Goal: Task Accomplishment & Management: Manage account settings

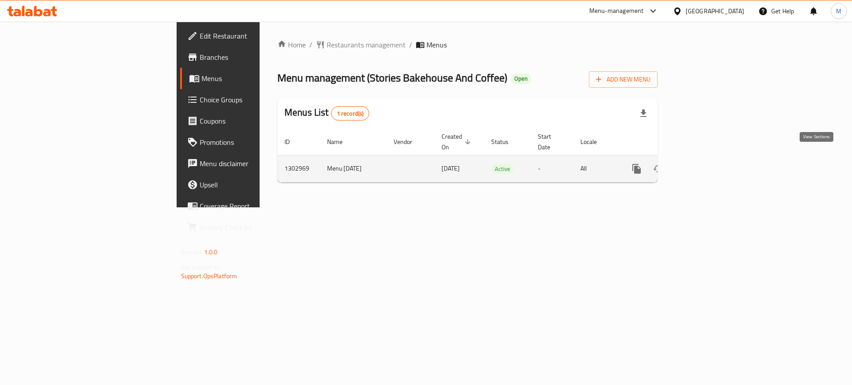
click at [706, 164] on icon "enhanced table" at bounding box center [700, 169] width 11 height 11
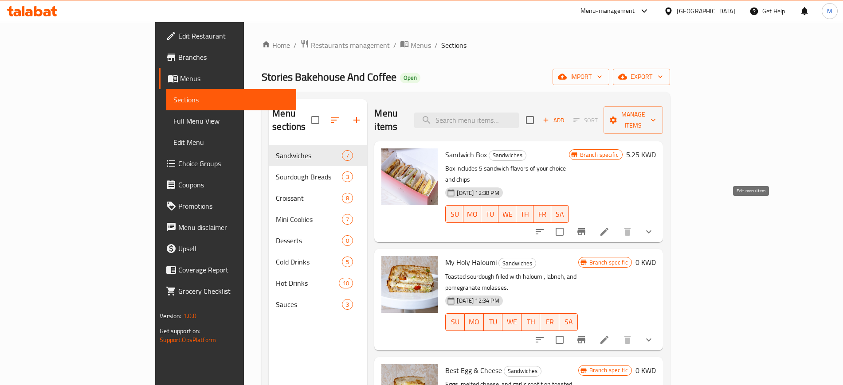
click at [610, 227] on icon at bounding box center [604, 232] width 11 height 11
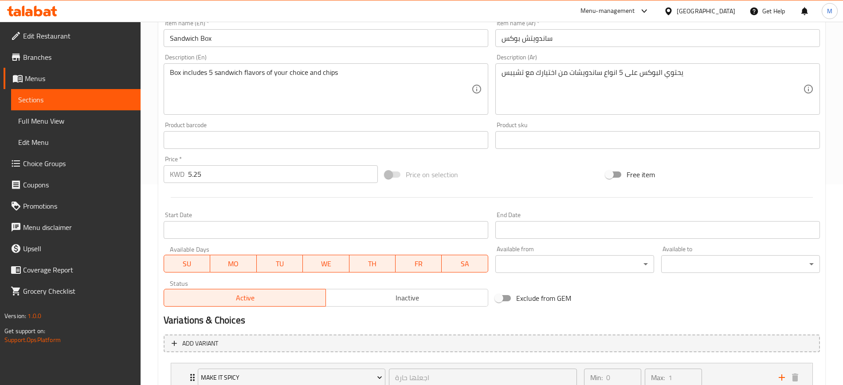
scroll to position [269, 0]
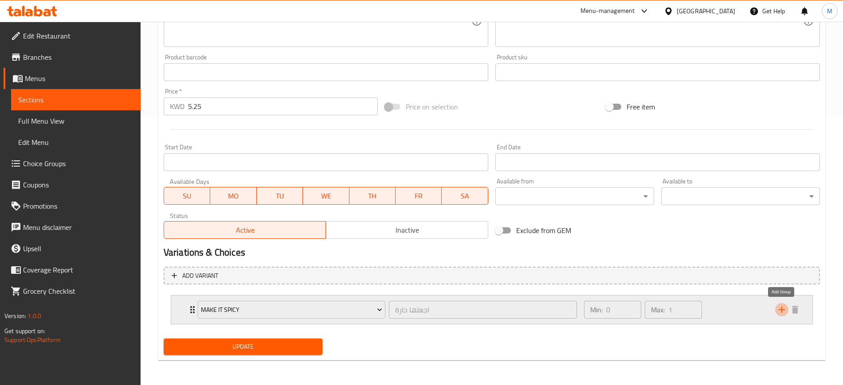
click at [782, 308] on icon "add" at bounding box center [782, 310] width 6 height 6
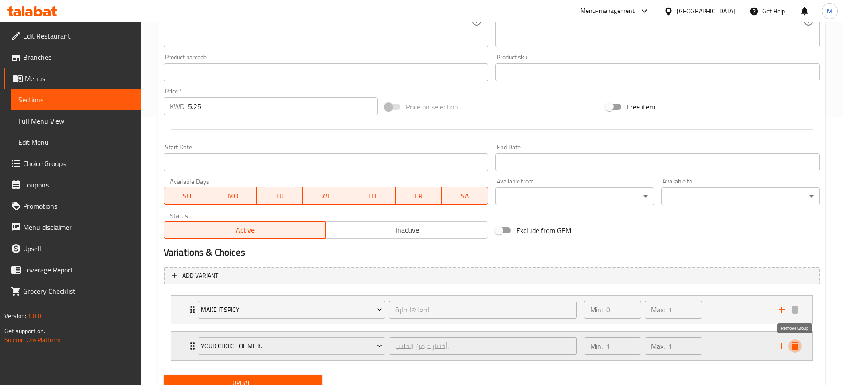
click at [795, 342] on icon "delete" at bounding box center [795, 346] width 11 height 11
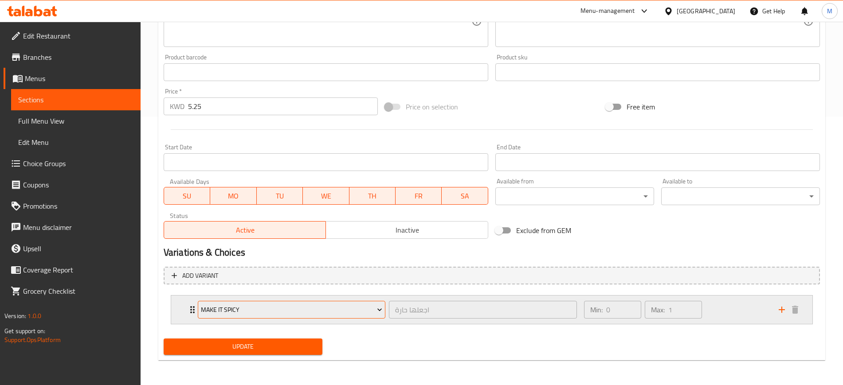
click at [323, 317] on button "Make It Spicy" at bounding box center [292, 310] width 188 height 18
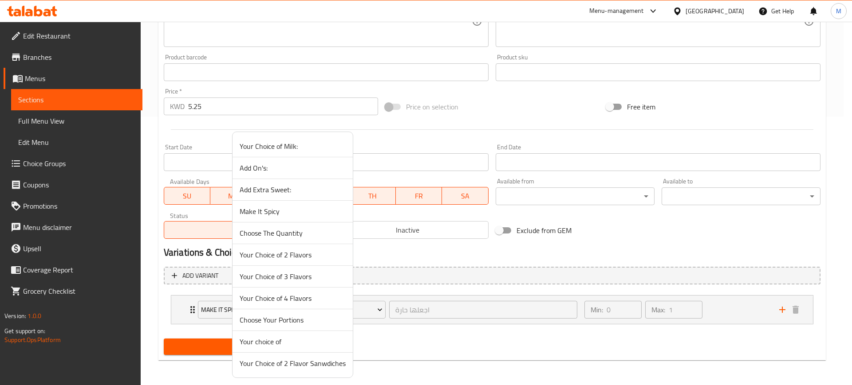
click at [328, 300] on span "Your Choice of 4 Flavors" at bounding box center [293, 298] width 106 height 11
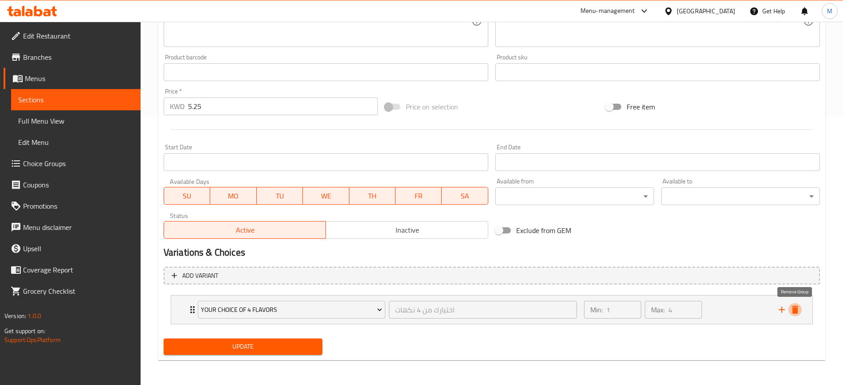
drag, startPoint x: 793, startPoint y: 310, endPoint x: 568, endPoint y: 299, distance: 225.1
click at [793, 310] on icon "delete" at bounding box center [795, 310] width 6 height 8
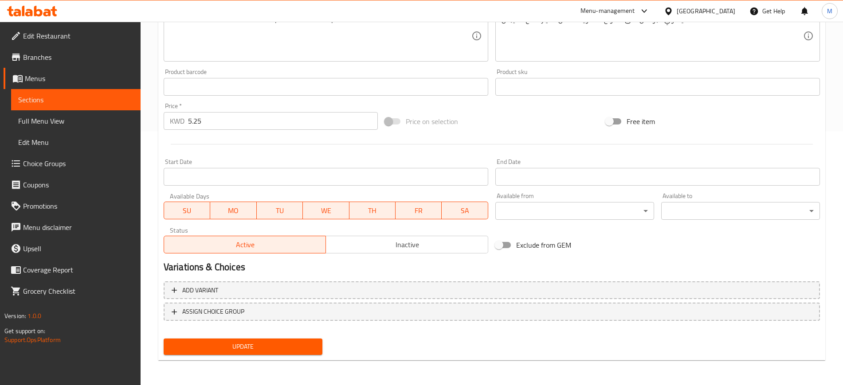
click at [266, 282] on button "Add variant" at bounding box center [492, 291] width 656 height 18
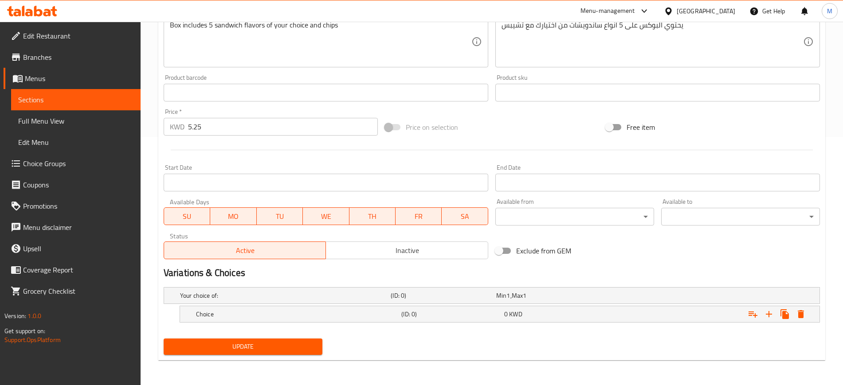
scroll to position [248, 0]
click at [354, 311] on h5 "Choice" at bounding box center [297, 314] width 202 height 9
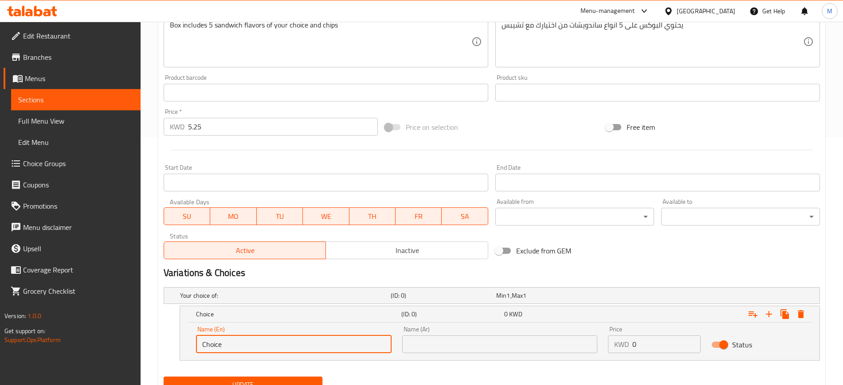
drag, startPoint x: 214, startPoint y: 351, endPoint x: 177, endPoint y: 353, distance: 37.7
click at [177, 353] on div "Choice (ID: 0) 0 KWD Name (En) Choice Name (En) Name (Ar) Name (Ar) Price KWD 0…" at bounding box center [492, 333] width 656 height 55
type input "10 Quarters"
drag, startPoint x: 465, startPoint y: 331, endPoint x: 462, endPoint y: 365, distance: 34.3
click at [464, 343] on div "Name (Ar) Name (Ar)" at bounding box center [500, 339] width 196 height 27
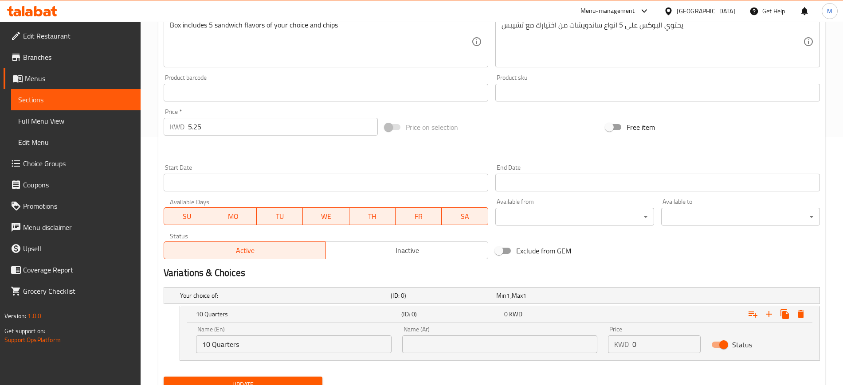
click at [463, 349] on input "text" at bounding box center [500, 345] width 196 height 18
type input "10 ارباع"
drag, startPoint x: 221, startPoint y: 130, endPoint x: 150, endPoint y: 131, distance: 70.5
click at [151, 131] on div "Home / Restaurants management / Menus / Sections / item / update Sandwiches sec…" at bounding box center [492, 98] width 703 height 650
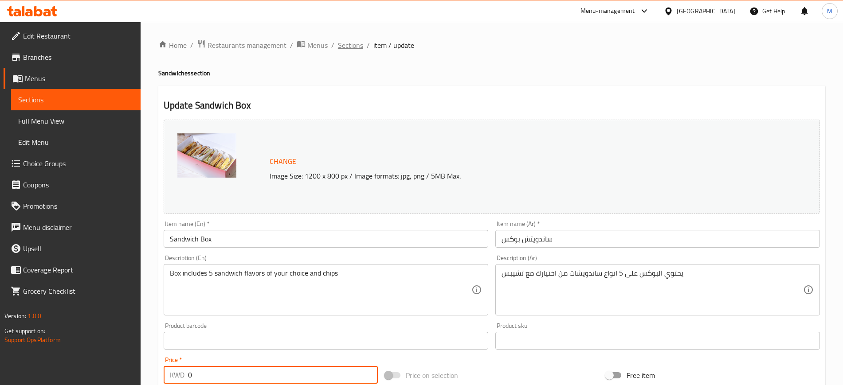
type input "0"
click at [347, 44] on span "Sections" at bounding box center [350, 45] width 25 height 11
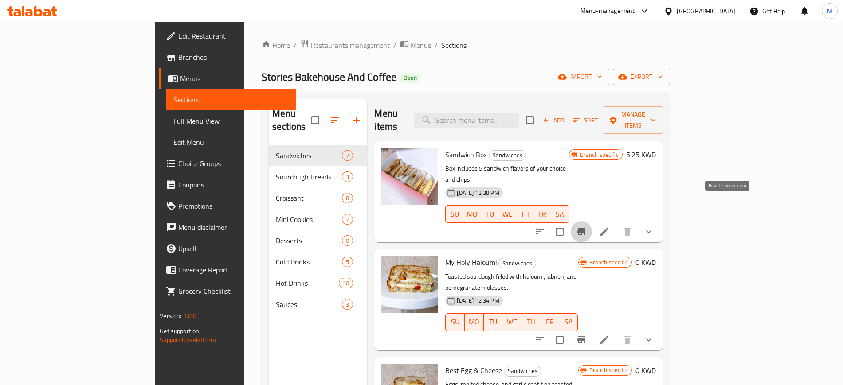
click at [585, 228] on icon "Branch-specific-item" at bounding box center [581, 231] width 8 height 7
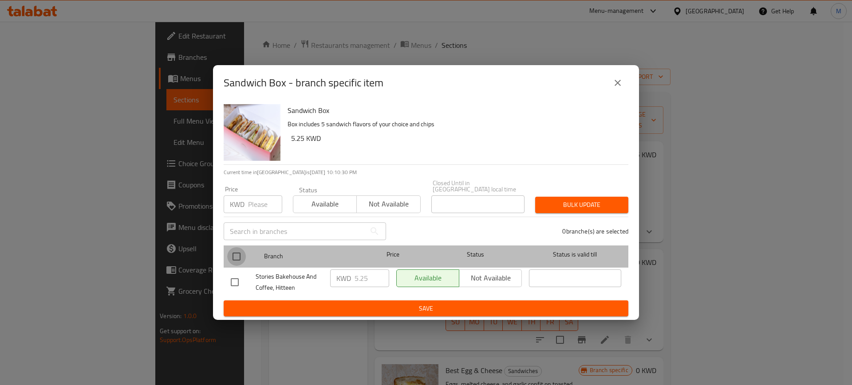
click at [233, 256] on input "checkbox" at bounding box center [236, 256] width 19 height 19
checkbox input "true"
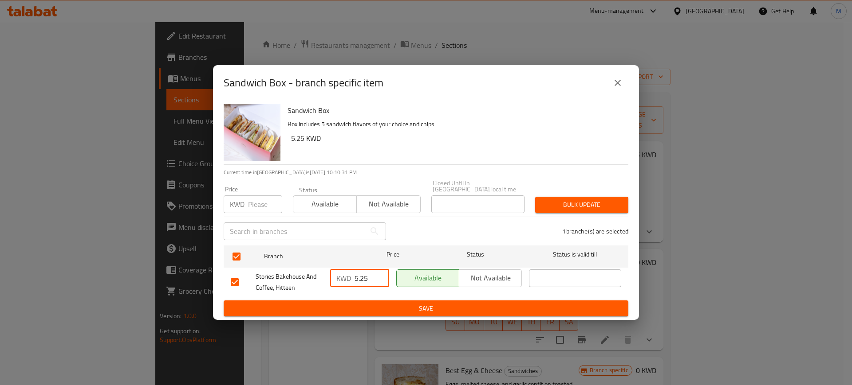
drag, startPoint x: 369, startPoint y: 275, endPoint x: 342, endPoint y: 272, distance: 27.2
click at [342, 272] on div "KWD 5.25 ​" at bounding box center [359, 279] width 59 height 18
type input "0"
click at [408, 307] on span "Save" at bounding box center [426, 308] width 390 height 11
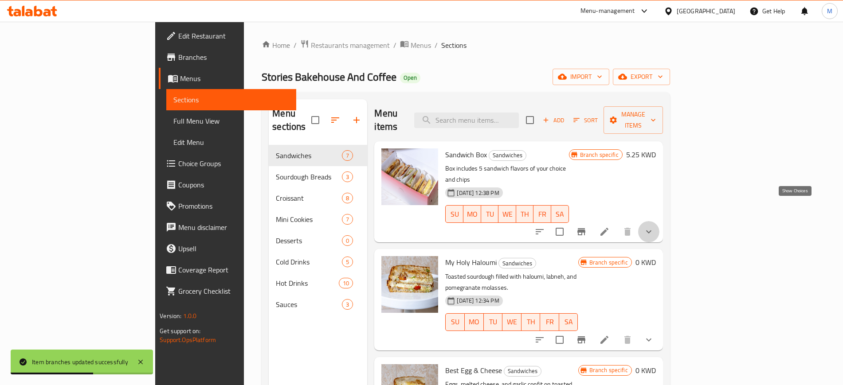
click at [654, 227] on icon "show more" at bounding box center [649, 232] width 11 height 11
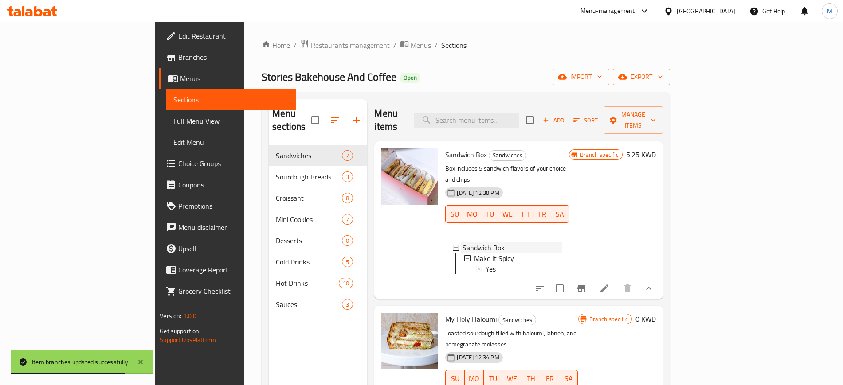
click at [469, 243] on div "Sandwich Box" at bounding box center [512, 248] width 99 height 11
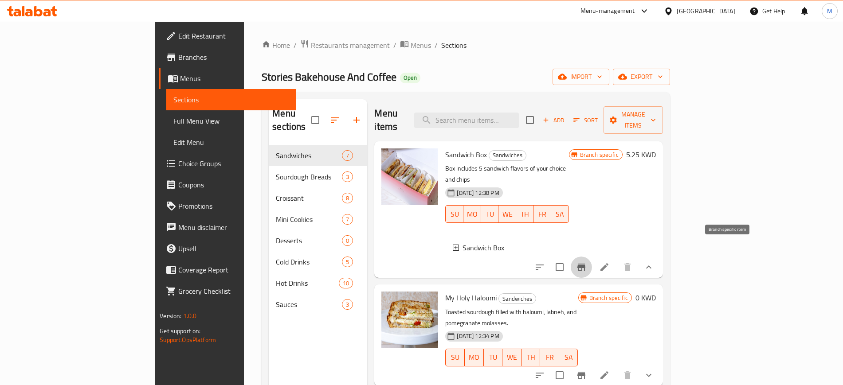
click at [585, 264] on icon "Branch-specific-item" at bounding box center [581, 267] width 8 height 7
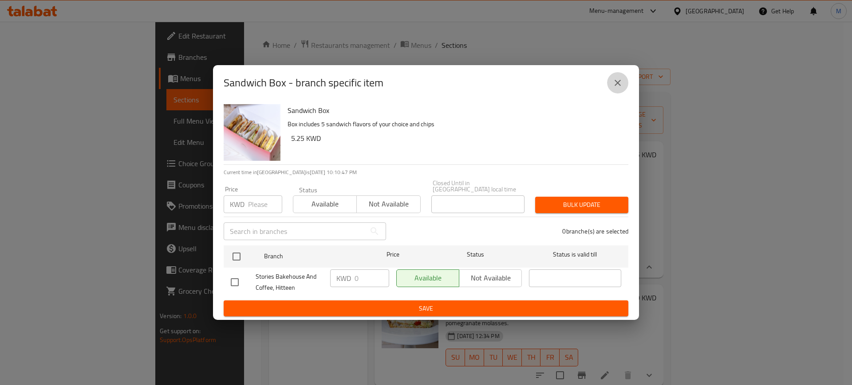
click at [610, 84] on button "close" at bounding box center [617, 82] width 21 height 21
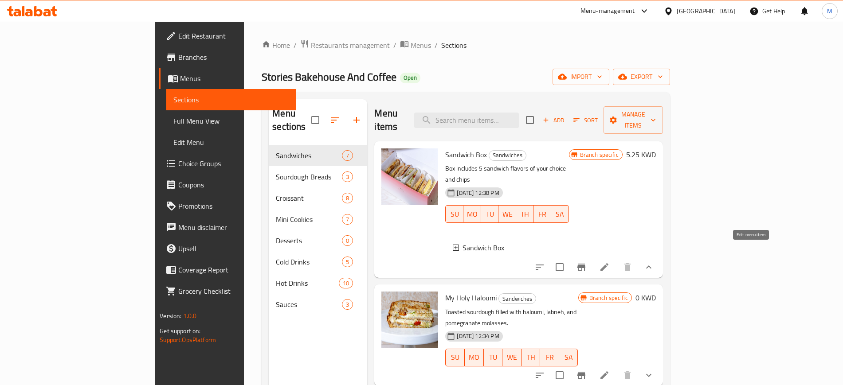
click at [610, 262] on icon at bounding box center [604, 267] width 11 height 11
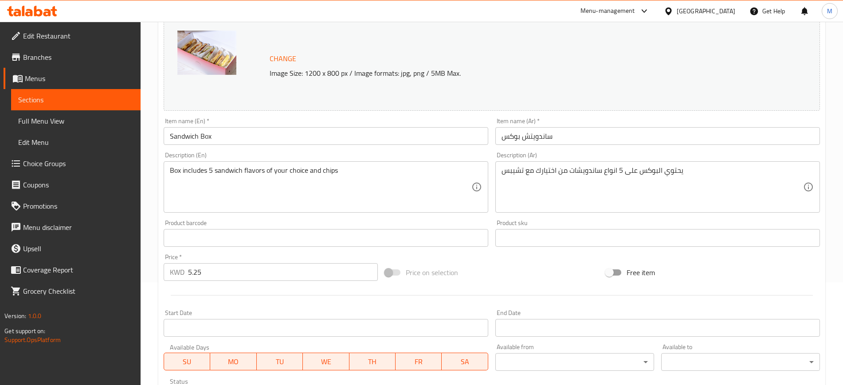
scroll to position [269, 0]
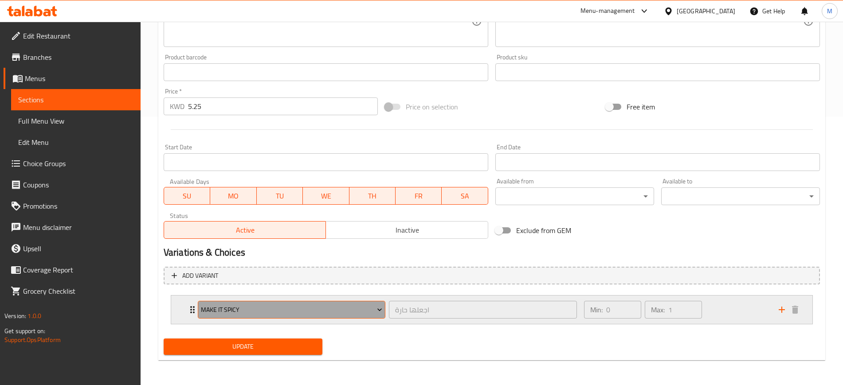
click at [336, 309] on span "Make It Spicy" at bounding box center [291, 310] width 181 height 11
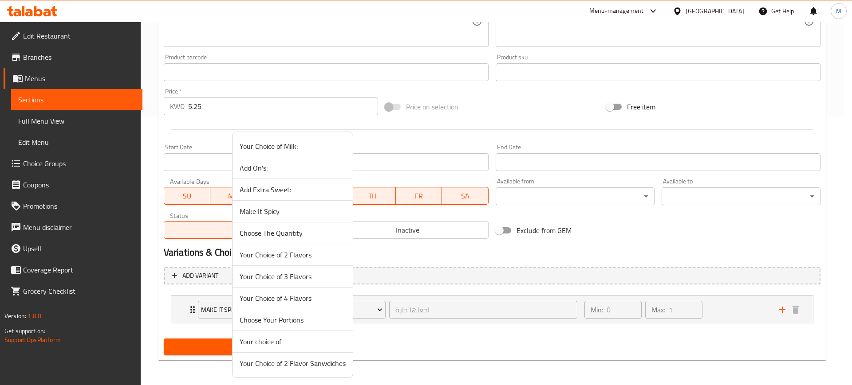
click at [340, 276] on span "Your Choice of 3 Flavors" at bounding box center [293, 276] width 106 height 11
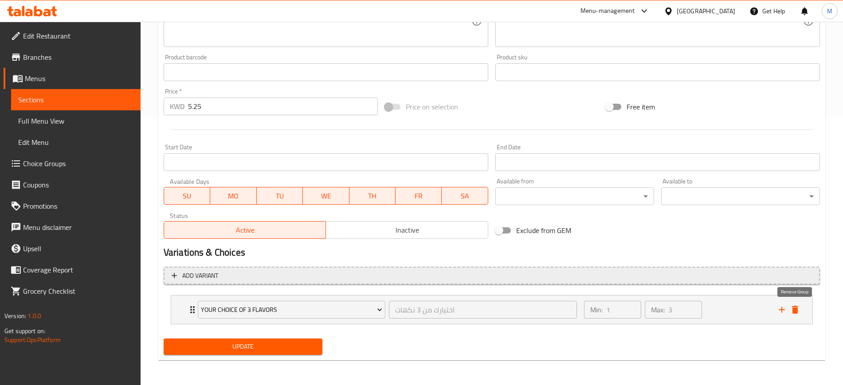
drag, startPoint x: 798, startPoint y: 311, endPoint x: 670, endPoint y: 294, distance: 129.7
click at [797, 311] on icon "delete" at bounding box center [795, 310] width 11 height 11
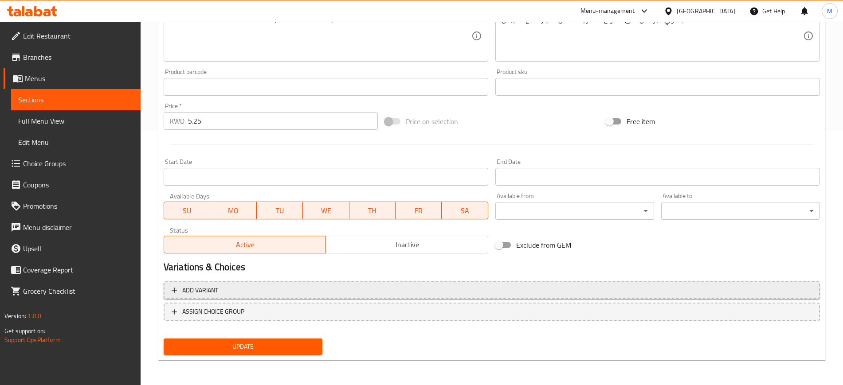
scroll to position [254, 0]
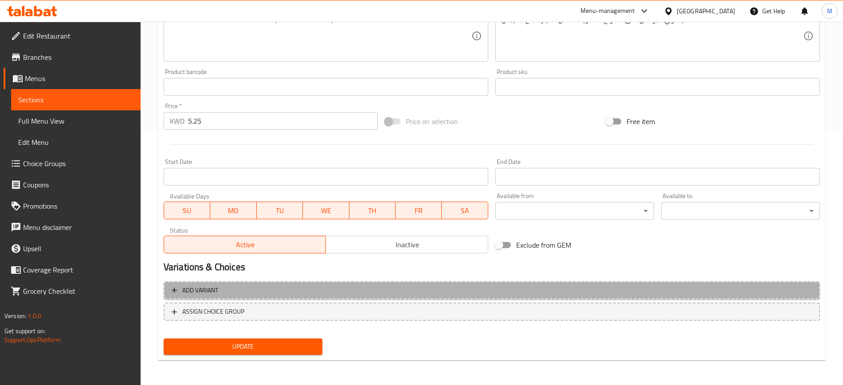
click at [248, 291] on span "Add variant" at bounding box center [492, 290] width 640 height 11
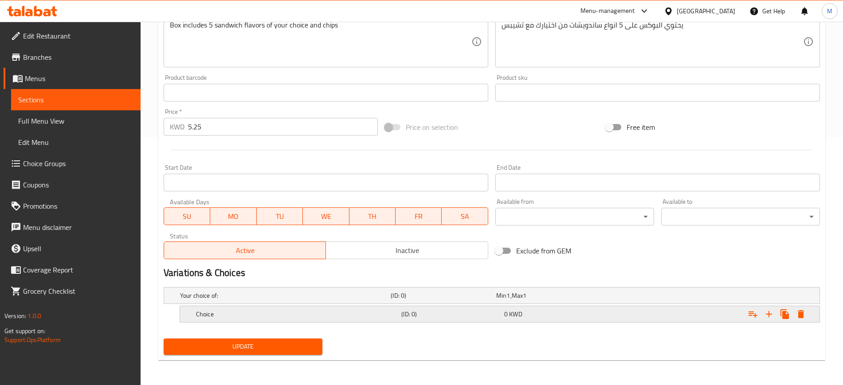
click at [244, 315] on h5 "Choice" at bounding box center [297, 314] width 202 height 9
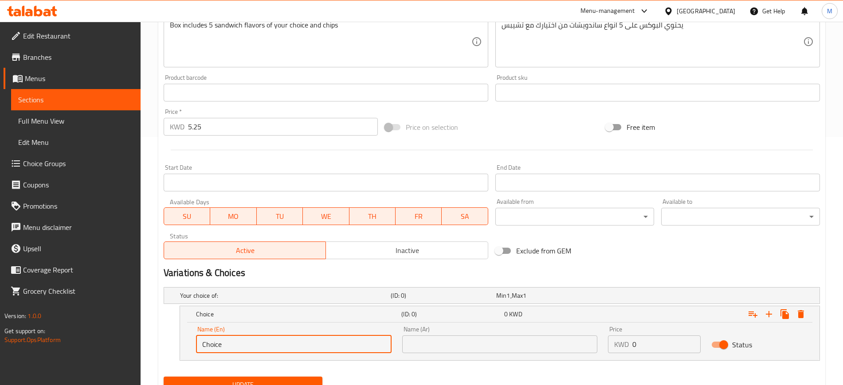
drag, startPoint x: 263, startPoint y: 343, endPoint x: 174, endPoint y: 349, distance: 89.4
click at [174, 349] on div "Choice (ID: 0) 0 KWD Name (En) Choice Name (En) Name (Ar) Name (Ar) Price KWD 0…" at bounding box center [492, 333] width 656 height 55
type input "10 Quarters"
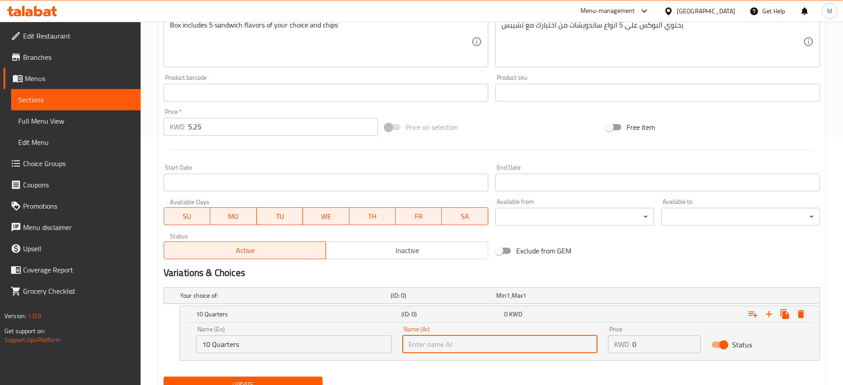
click at [466, 343] on input "text" at bounding box center [500, 345] width 196 height 18
type input "10 ارباع"
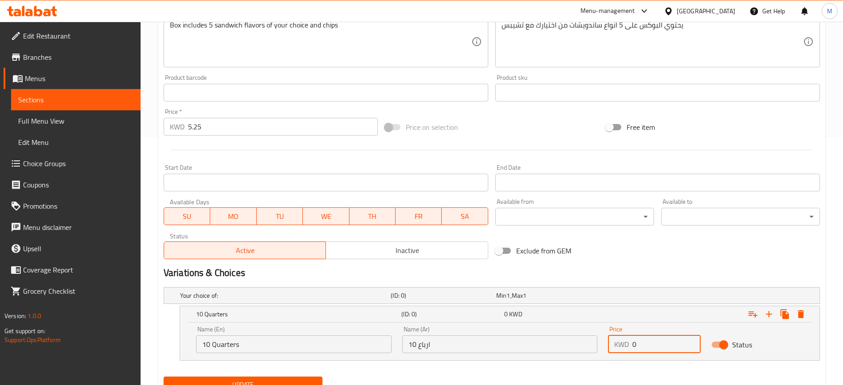
drag, startPoint x: 647, startPoint y: 340, endPoint x: 613, endPoint y: 339, distance: 34.2
click at [613, 339] on div "KWD 0 Price" at bounding box center [654, 345] width 92 height 18
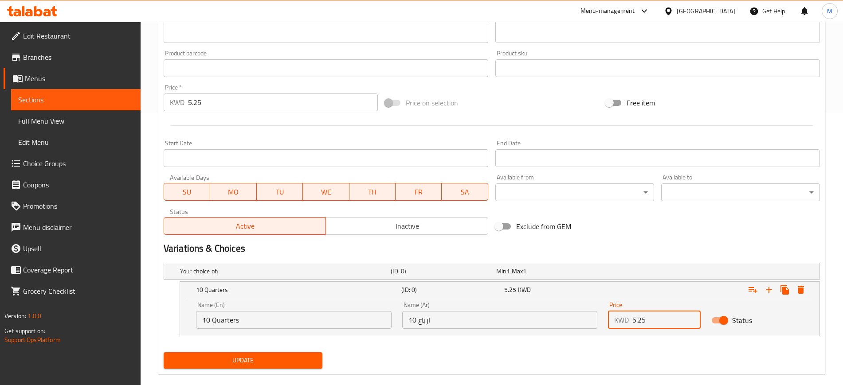
scroll to position [287, 0]
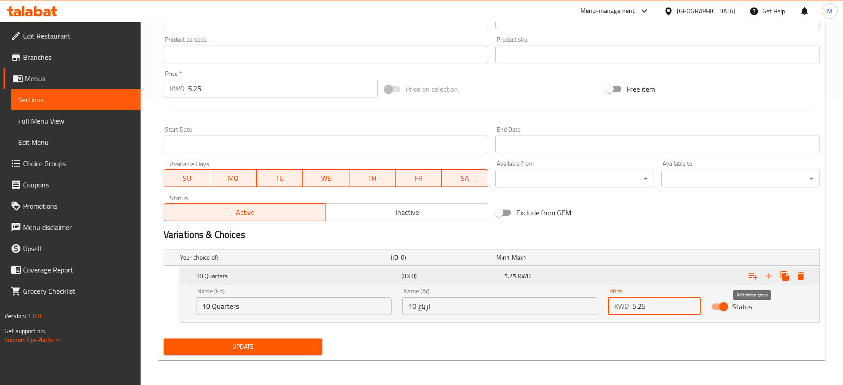
type input "5.25"
click at [753, 274] on icon "Expand" at bounding box center [753, 277] width 9 height 6
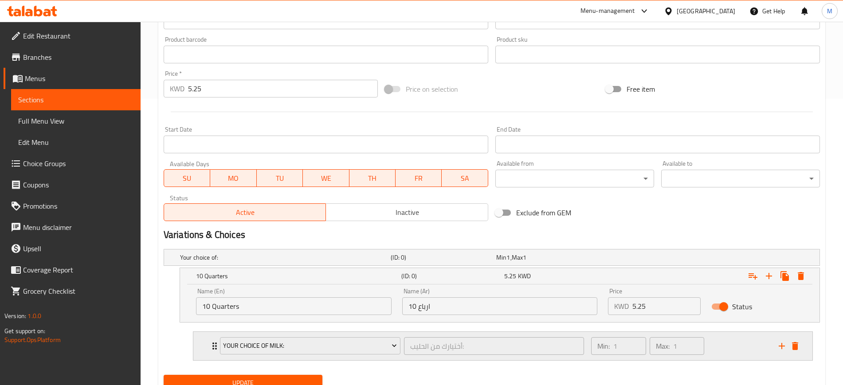
click at [325, 355] on div "Your Choice of Milk:" at bounding box center [310, 346] width 184 height 21
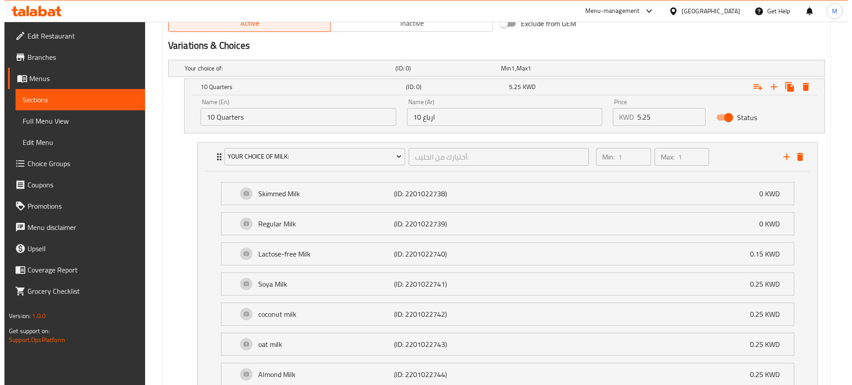
scroll to position [552, 0]
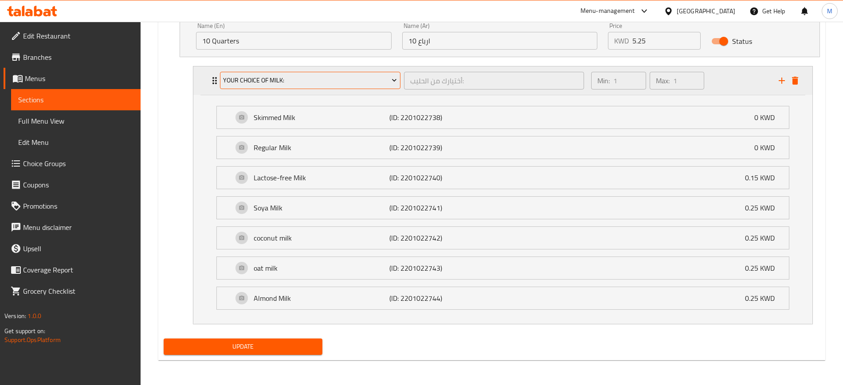
click at [310, 83] on span "Your Choice of Milk:" at bounding box center [310, 80] width 174 height 11
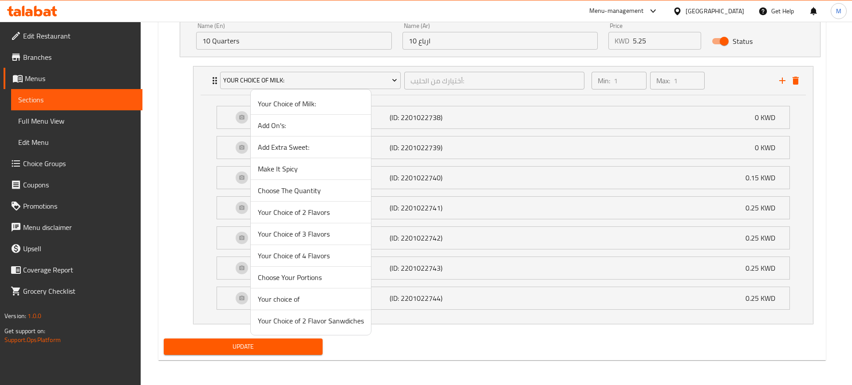
click at [310, 321] on span "Your Choice of 2 Flavor Sanwdiches" at bounding box center [311, 321] width 106 height 11
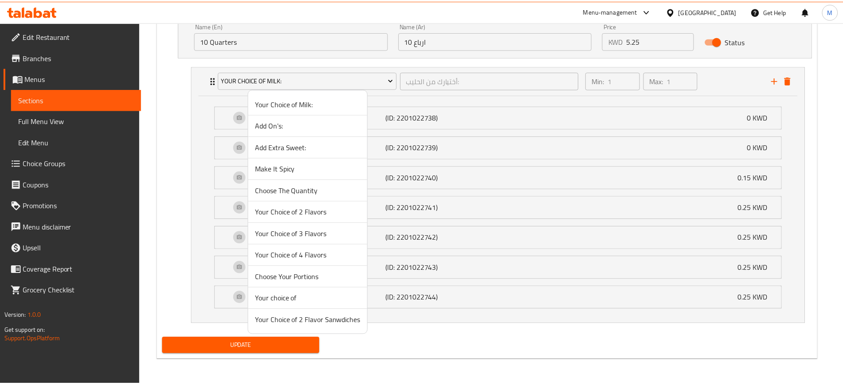
scroll to position [323, 0]
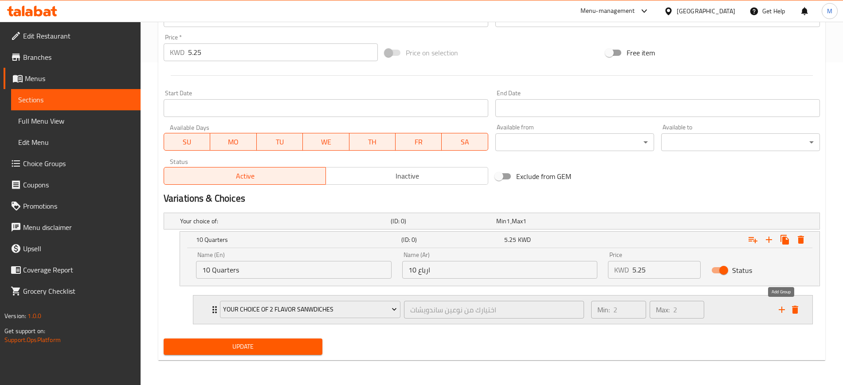
click at [781, 308] on icon "add" at bounding box center [782, 310] width 11 height 11
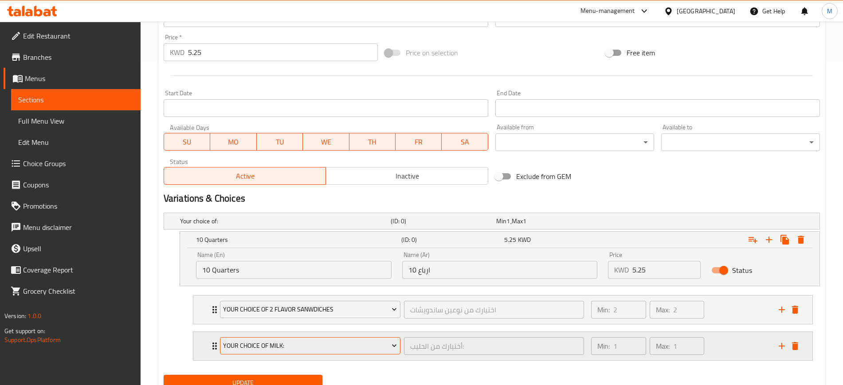
scroll to position [359, 0]
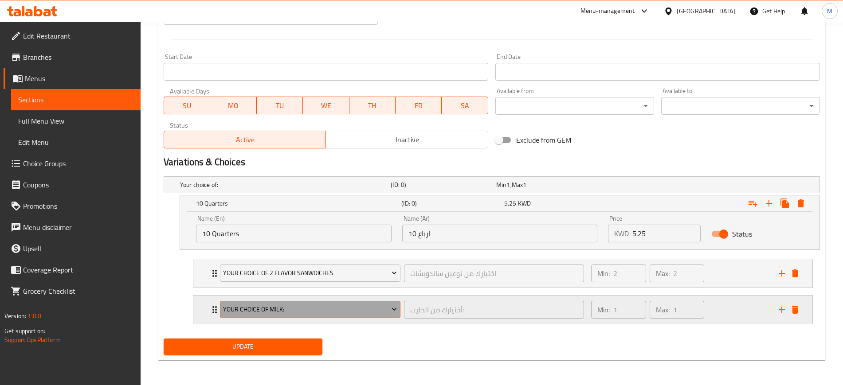
click at [279, 315] on button "Your Choice of Milk:" at bounding box center [310, 310] width 181 height 18
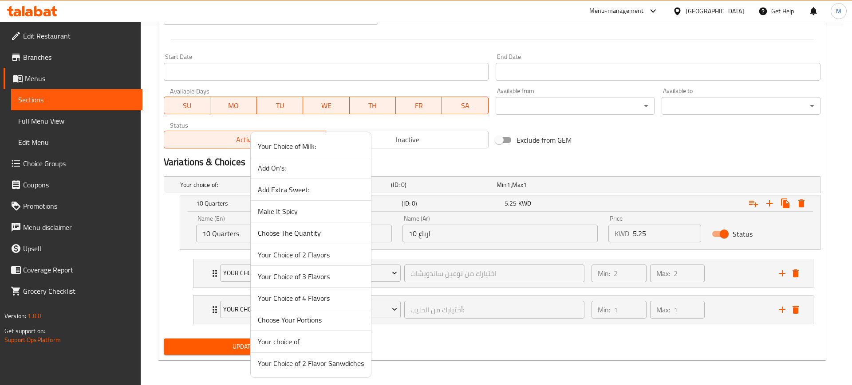
click at [288, 362] on span "Your Choice of 2 Flavor Sanwdiches" at bounding box center [311, 363] width 106 height 11
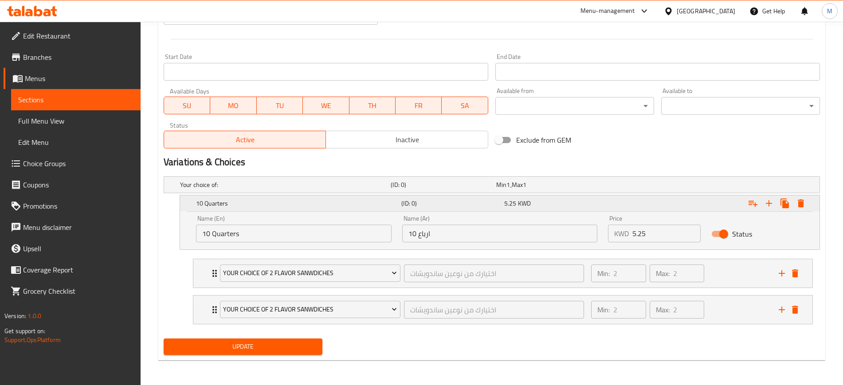
click at [556, 199] on div "5.25 KWD" at bounding box center [553, 203] width 99 height 9
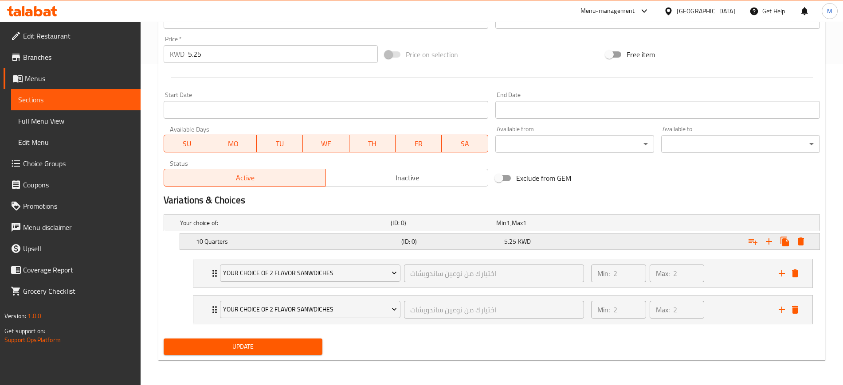
scroll to position [321, 0]
click at [783, 244] on icon "Expand" at bounding box center [785, 242] width 8 height 10
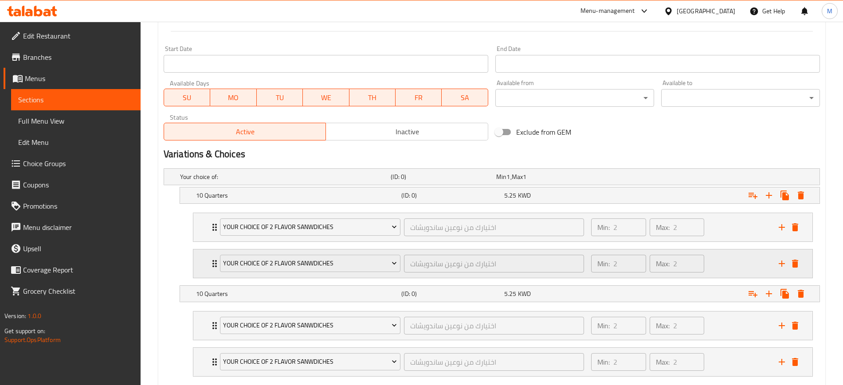
scroll to position [420, 0]
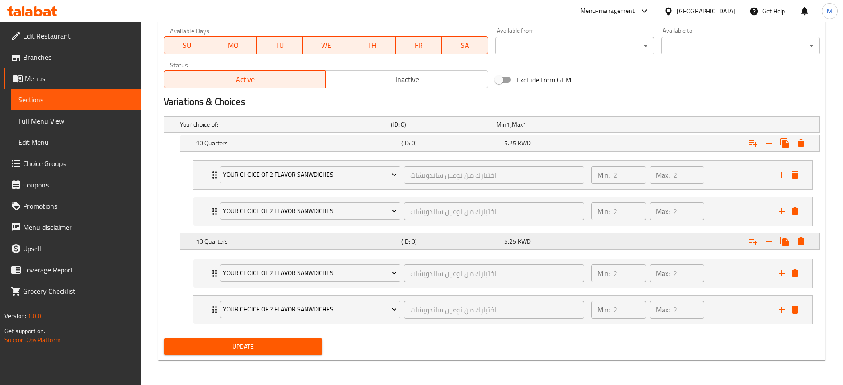
click at [272, 240] on h5 "10 Quarters" at bounding box center [297, 241] width 202 height 9
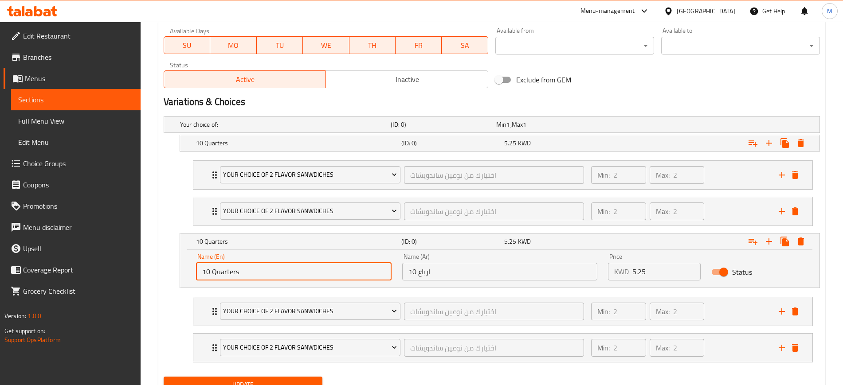
drag, startPoint x: 271, startPoint y: 277, endPoint x: 196, endPoint y: 275, distance: 74.5
click at [196, 275] on input "10 Quarters" at bounding box center [294, 272] width 196 height 18
type input "12 Halves"
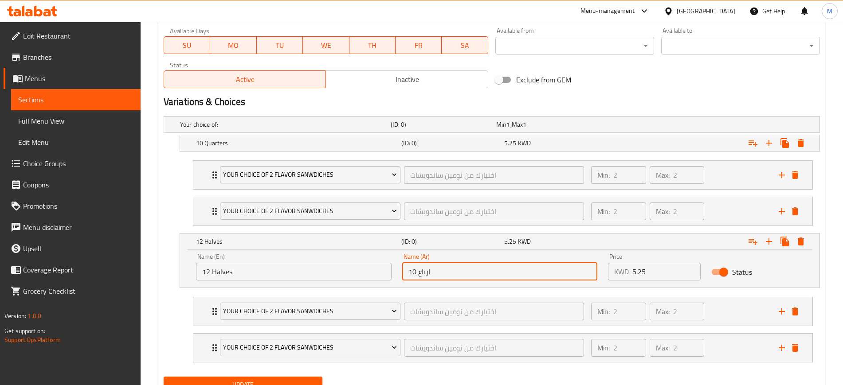
drag, startPoint x: 444, startPoint y: 270, endPoint x: 385, endPoint y: 271, distance: 59.5
click at [385, 271] on div "Name (En) 12 Halves Name (En) Name (Ar) 10 ارباع Name (Ar) Price KWD 5.25 Price…" at bounding box center [500, 267] width 618 height 38
type input "12 انصاف"
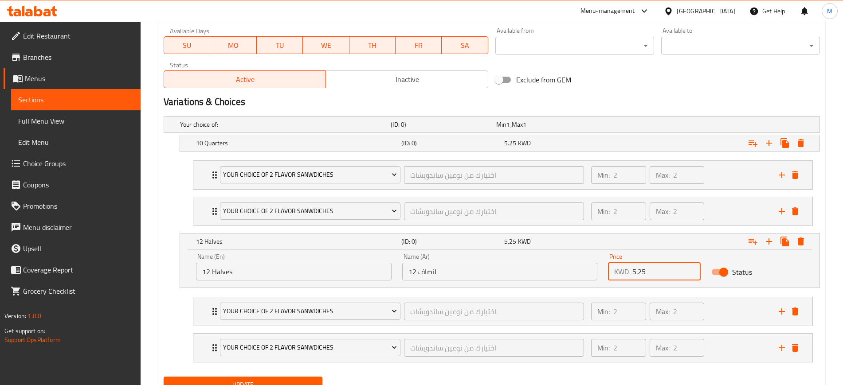
click at [629, 270] on div "KWD 5.25 Price" at bounding box center [654, 272] width 92 height 18
drag, startPoint x: 780, startPoint y: 350, endPoint x: 353, endPoint y: 321, distance: 428.1
click at [779, 350] on icon "add" at bounding box center [782, 348] width 11 height 11
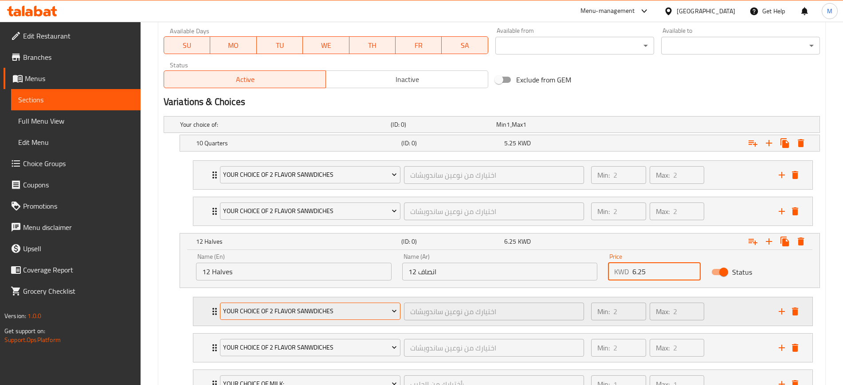
scroll to position [494, 0]
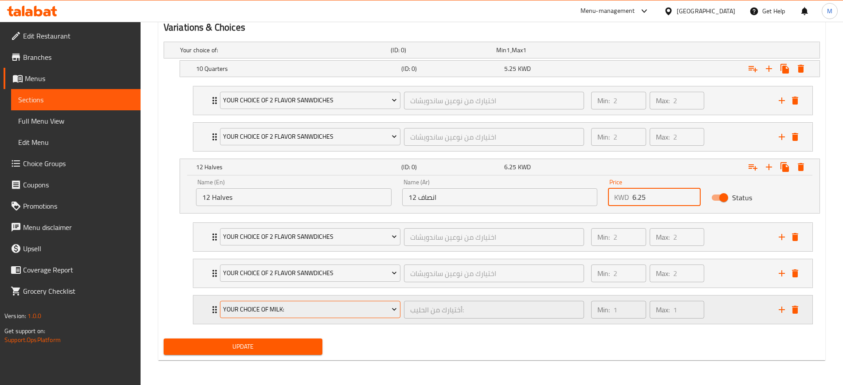
type input "6.25"
click at [294, 308] on span "Your Choice of Milk:" at bounding box center [310, 309] width 174 height 11
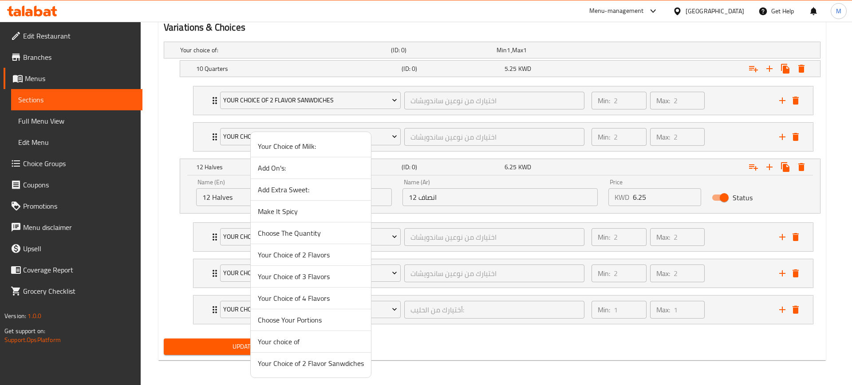
drag, startPoint x: 313, startPoint y: 359, endPoint x: 275, endPoint y: 353, distance: 39.0
click at [312, 359] on span "Your Choice of 2 Flavor Sanwdiches" at bounding box center [311, 363] width 106 height 11
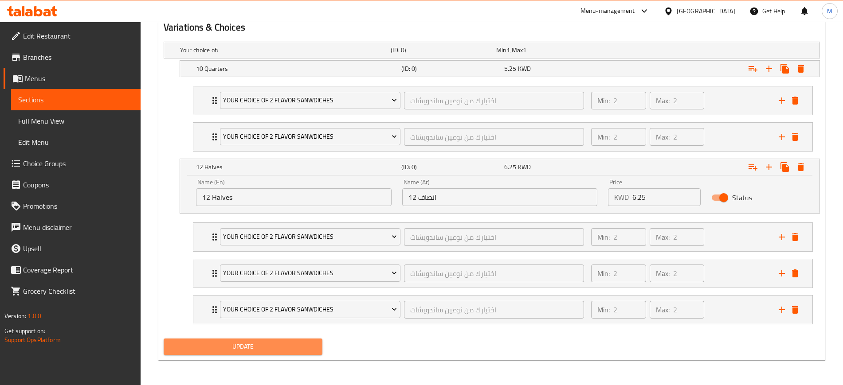
click at [263, 347] on span "Update" at bounding box center [243, 347] width 145 height 11
click at [297, 163] on h5 "12 Halves" at bounding box center [297, 167] width 202 height 9
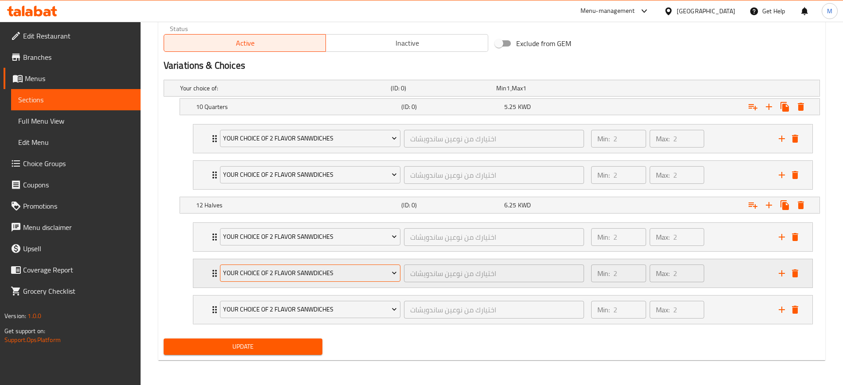
scroll to position [456, 0]
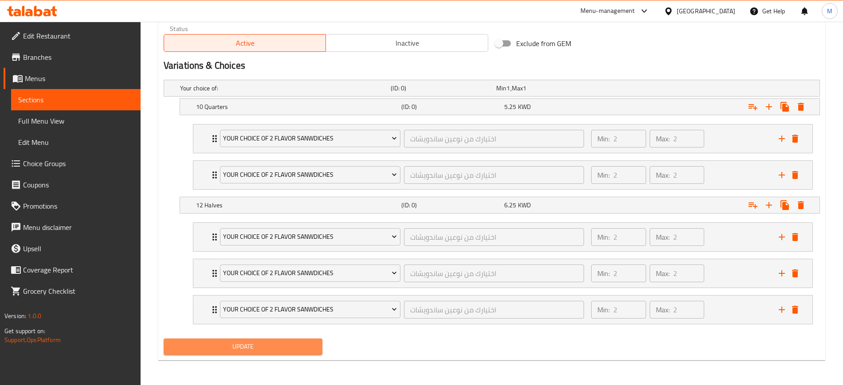
drag, startPoint x: 295, startPoint y: 344, endPoint x: 367, endPoint y: 237, distance: 129.0
click at [295, 344] on span "Update" at bounding box center [243, 347] width 145 height 11
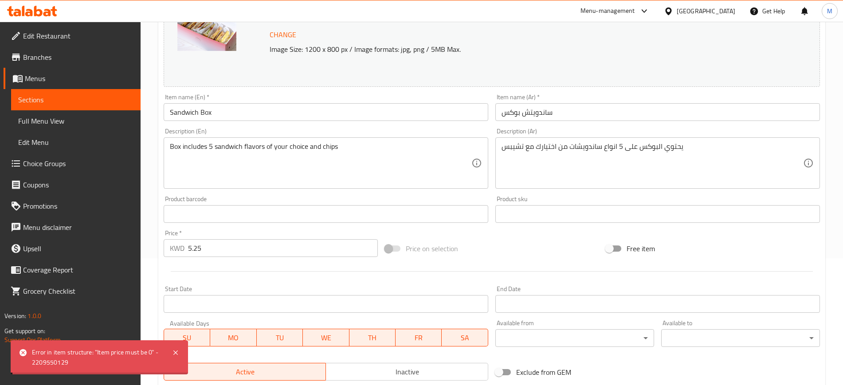
scroll to position [68, 0]
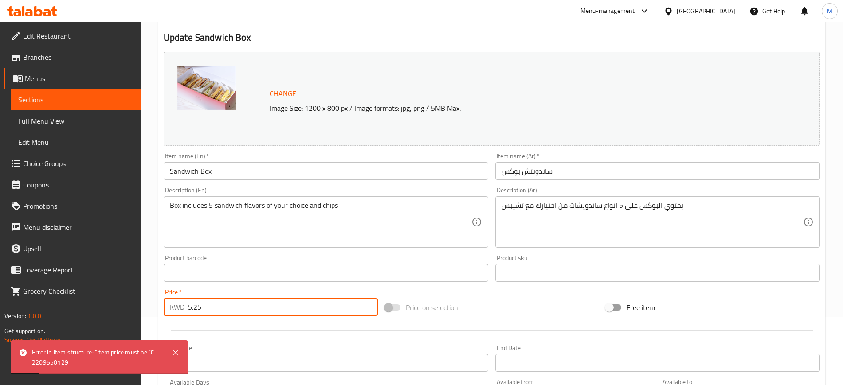
drag, startPoint x: 231, startPoint y: 307, endPoint x: 155, endPoint y: 314, distance: 76.6
click at [155, 313] on div "Home / Restaurants management / Menus / Sections / item / update Sandwiches sec…" at bounding box center [492, 364] width 703 height 820
type input "0"
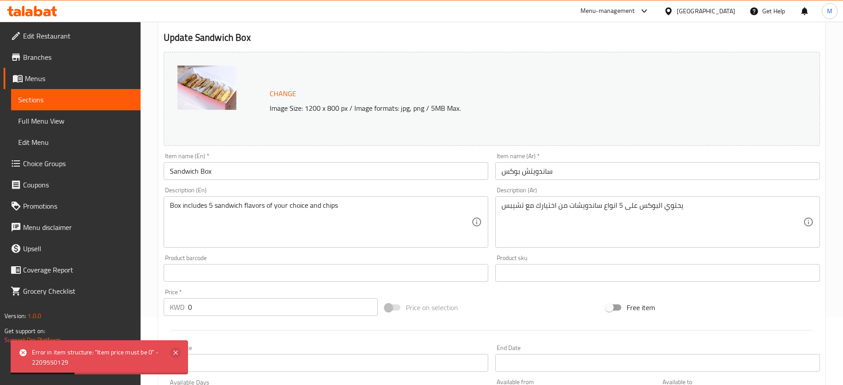
click at [180, 353] on icon at bounding box center [175, 353] width 11 height 11
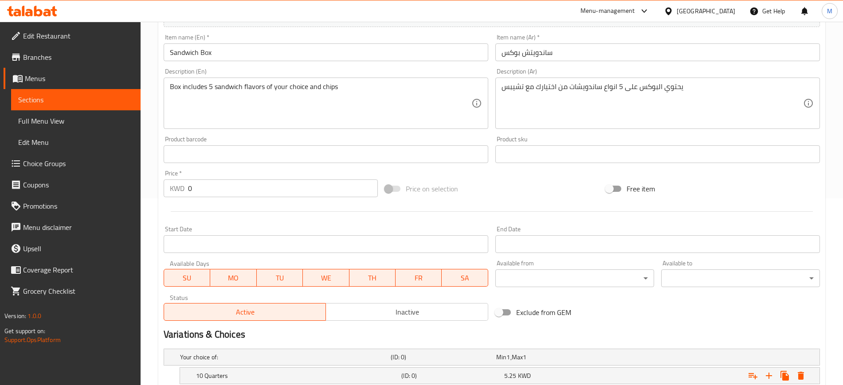
scroll to position [179, 0]
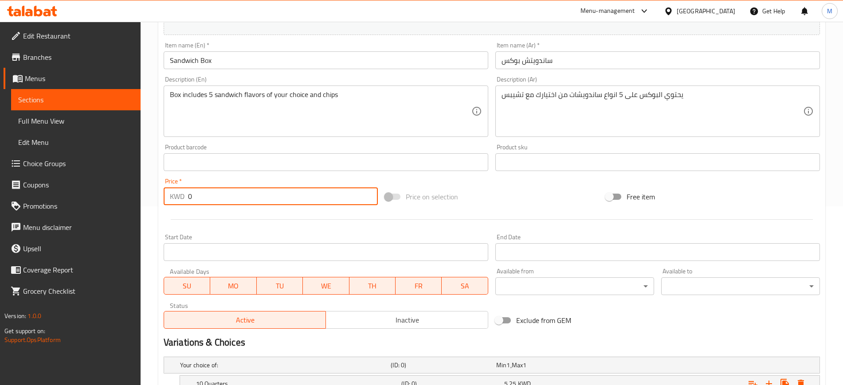
click at [213, 196] on input "0" at bounding box center [283, 197] width 190 height 18
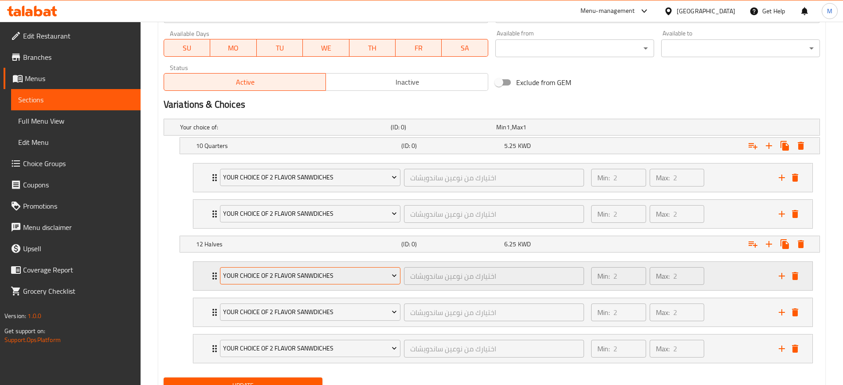
scroll to position [456, 0]
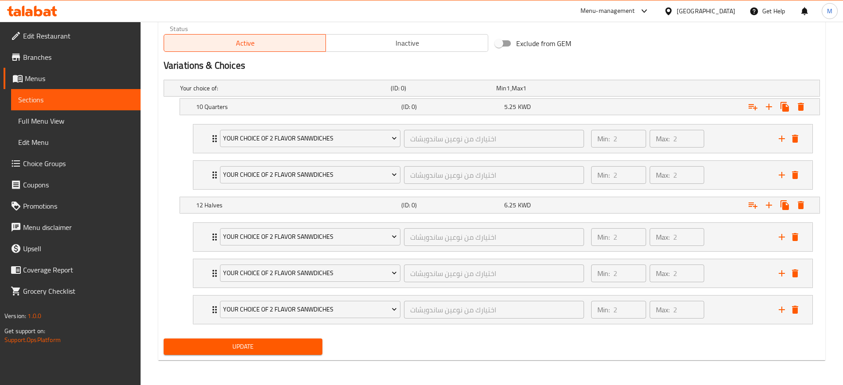
click at [256, 347] on span "Update" at bounding box center [243, 347] width 145 height 11
click at [86, 161] on span "Choice Groups" at bounding box center [78, 163] width 110 height 11
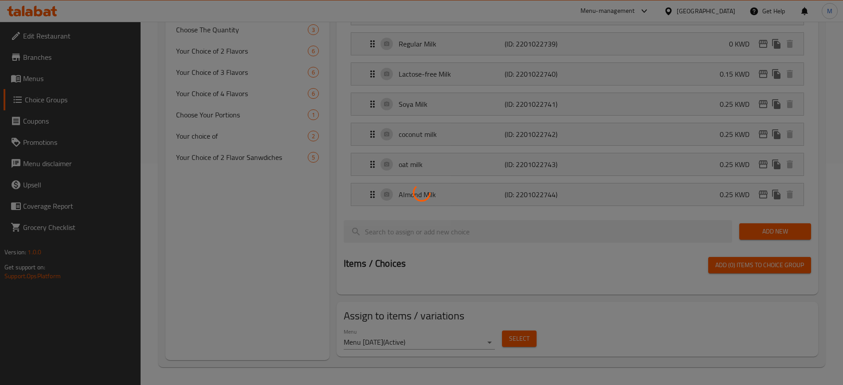
scroll to position [126, 0]
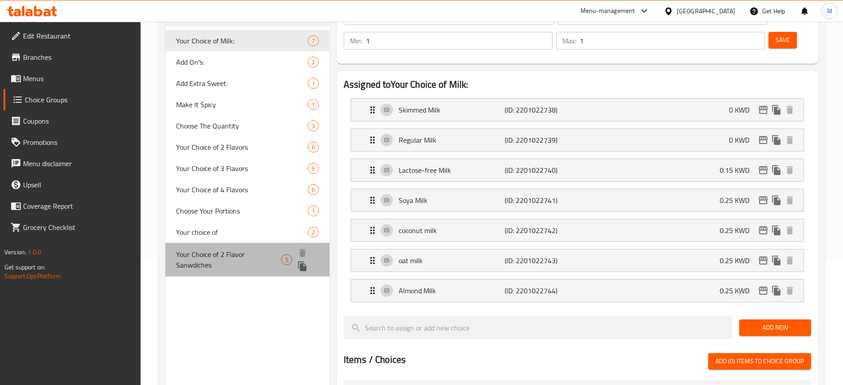
click at [252, 259] on span "Your Choice of 2 Flavor Sanwdiches" at bounding box center [228, 259] width 105 height 21
type input "Your Choice of 2 Flavor Sanwdiches"
type input "اختيارك من نوعين ساندويشات"
type input "2"
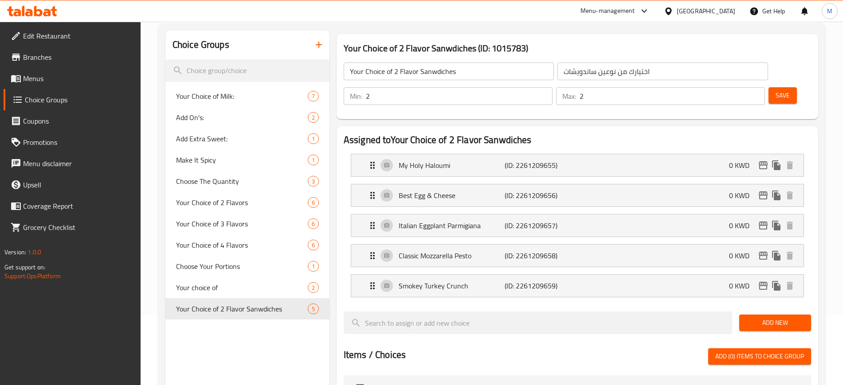
scroll to position [15, 0]
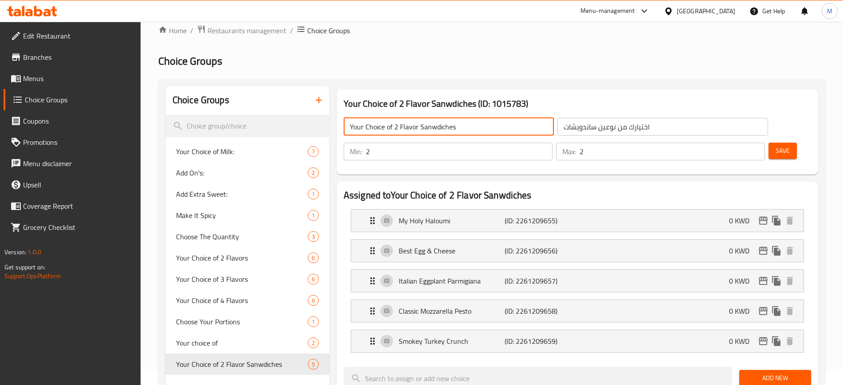
click at [477, 130] on input "Your Choice of 2 Flavor Sanwdiches" at bounding box center [449, 127] width 210 height 18
drag, startPoint x: 445, startPoint y: 122, endPoint x: 431, endPoint y: 121, distance: 14.7
click at [431, 121] on input "Your Choice of 2 Flavor Sanwdiches" at bounding box center [449, 127] width 210 height 18
type input "Your Choice of 2 Flavor Sandwiches:"
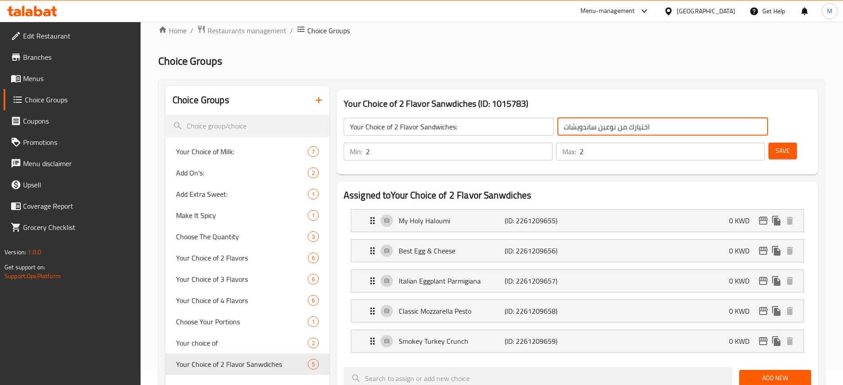
drag, startPoint x: 624, startPoint y: 125, endPoint x: 620, endPoint y: 130, distance: 6.3
click at [624, 125] on input "اختيارك من نوعين ساندويشات" at bounding box center [663, 127] width 210 height 18
type input "اختيارك من نوعين ساندويشات:"
click at [776, 145] on span "Save" at bounding box center [783, 150] width 14 height 11
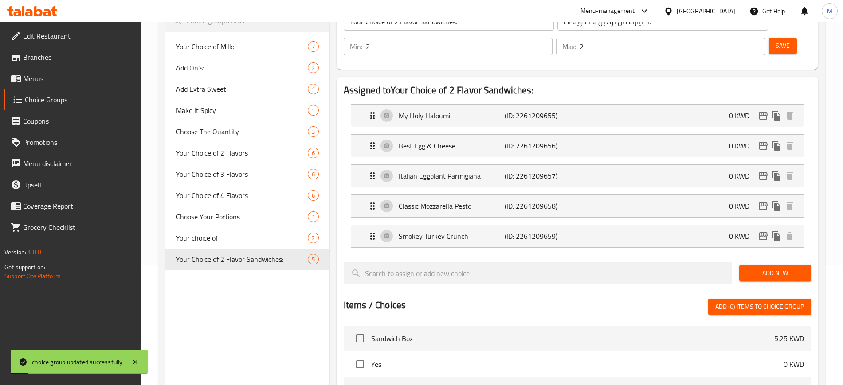
scroll to position [126, 0]
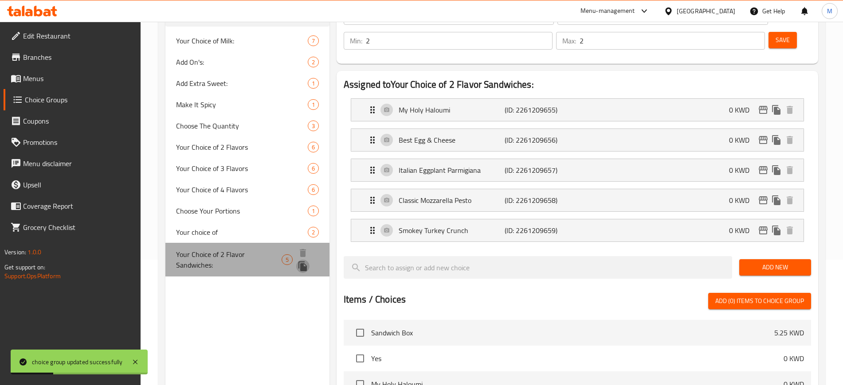
click at [302, 267] on icon "duplicate" at bounding box center [302, 267] width 8 height 10
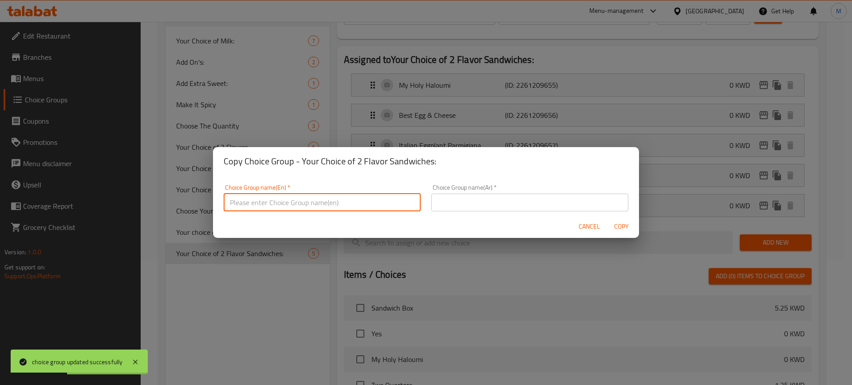
click at [314, 202] on input "text" at bounding box center [322, 203] width 197 height 18
type input "إ"
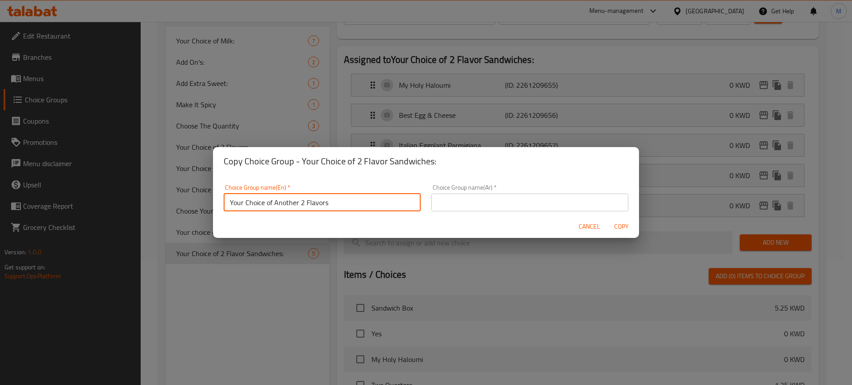
type input "Your Choice of Another 2 Flavors"
click at [498, 202] on input "text" at bounding box center [529, 203] width 197 height 18
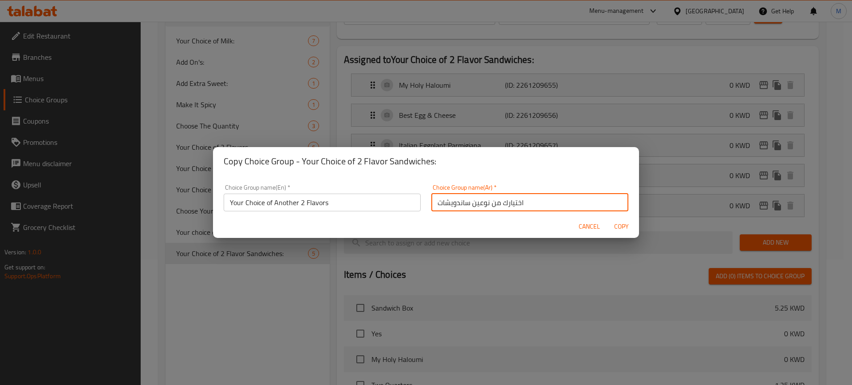
type input "اختيارك من نوعين ساندويشات"
click at [620, 231] on span "Copy" at bounding box center [620, 226] width 21 height 11
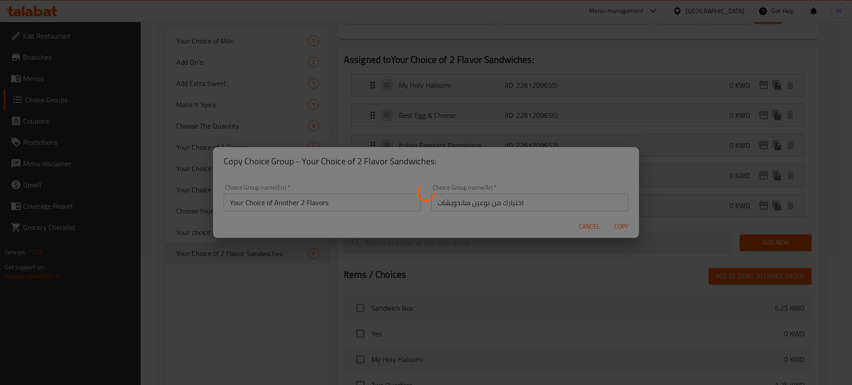
type input "Your Choice of Another 2 Flavors"
type input "اختيارك من نوعين ساندويشات"
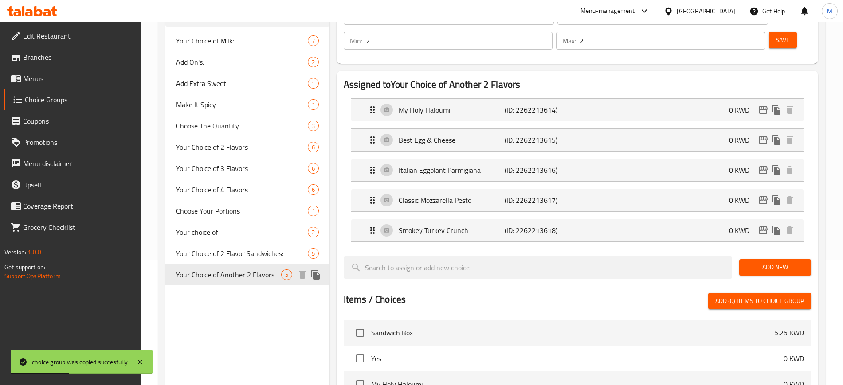
click at [316, 276] on icon "duplicate" at bounding box center [315, 275] width 8 height 10
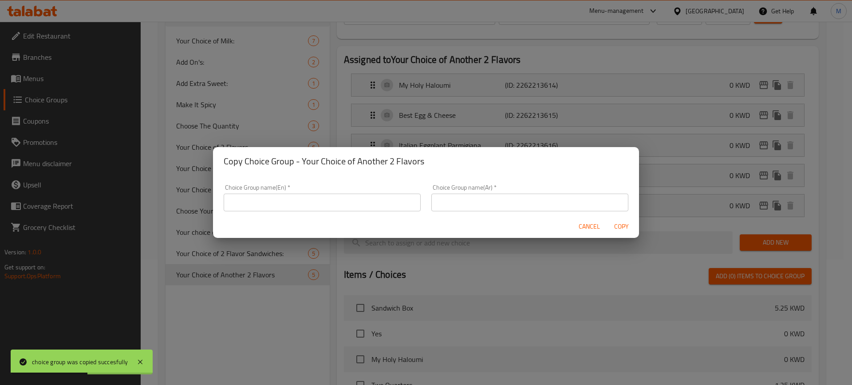
click at [384, 200] on input "text" at bounding box center [322, 203] width 197 height 18
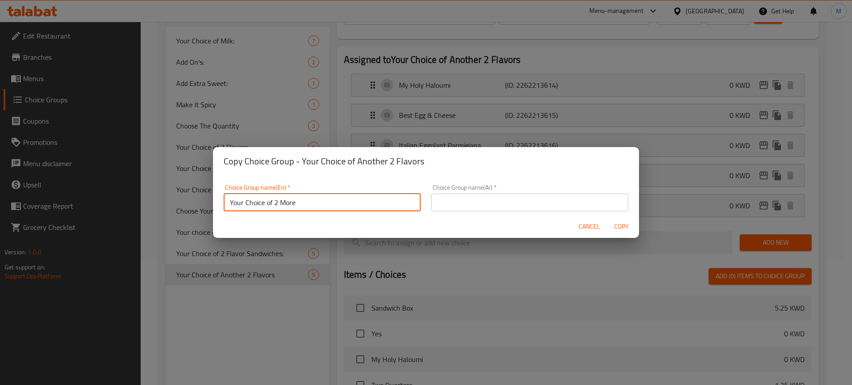
type input "Your Choice of 2 More"
click at [488, 200] on input "text" at bounding box center [529, 203] width 197 height 18
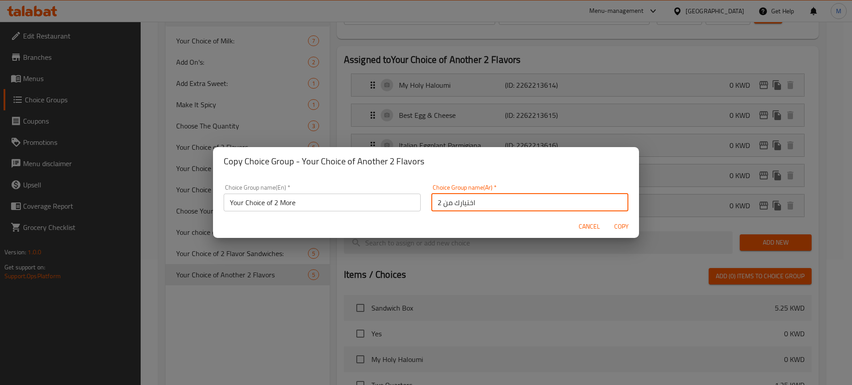
type input "اختيارك من 2"
click at [624, 224] on span "Copy" at bounding box center [620, 226] width 21 height 11
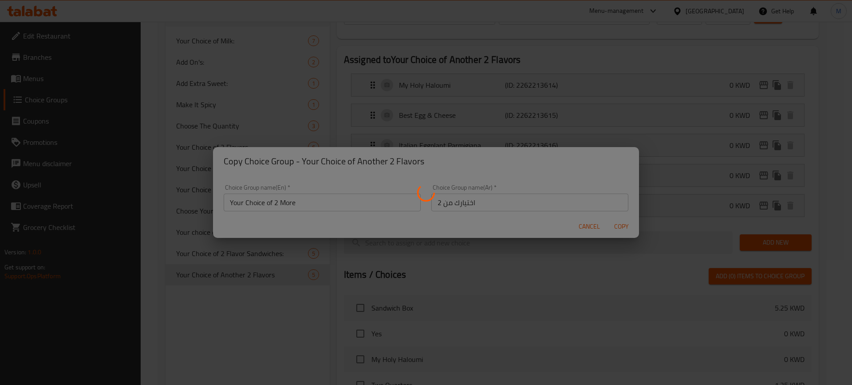
type input "Your Choice of 2 More"
type input "اختيارك من 2"
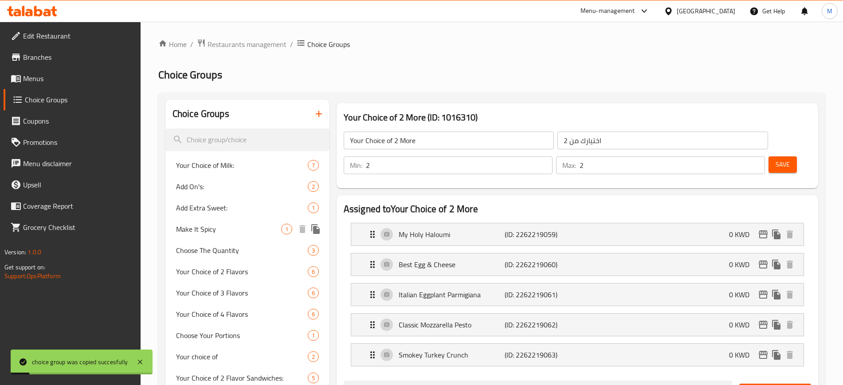
scroll to position [0, 0]
click at [51, 81] on span "Menus" at bounding box center [78, 78] width 110 height 11
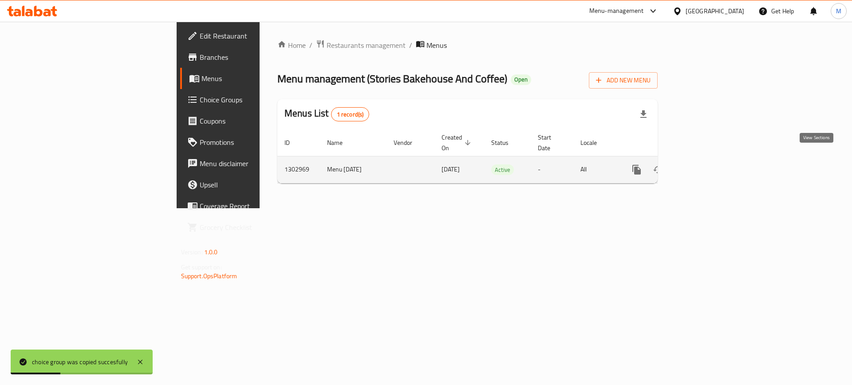
click at [706, 165] on icon "enhanced table" at bounding box center [700, 170] width 11 height 11
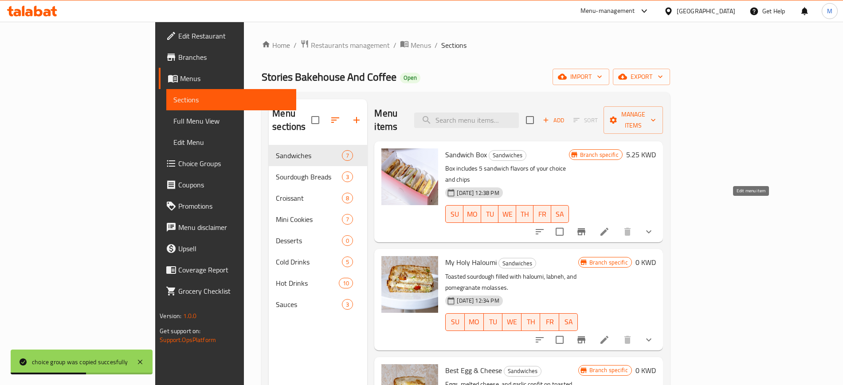
click at [609, 228] on icon at bounding box center [605, 232] width 8 height 8
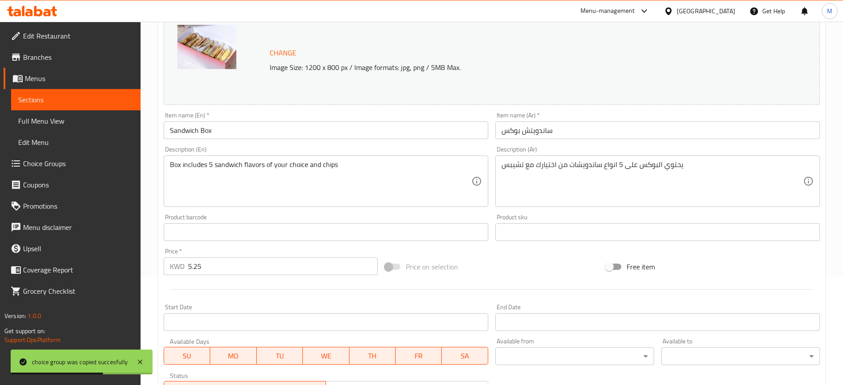
scroll to position [111, 0]
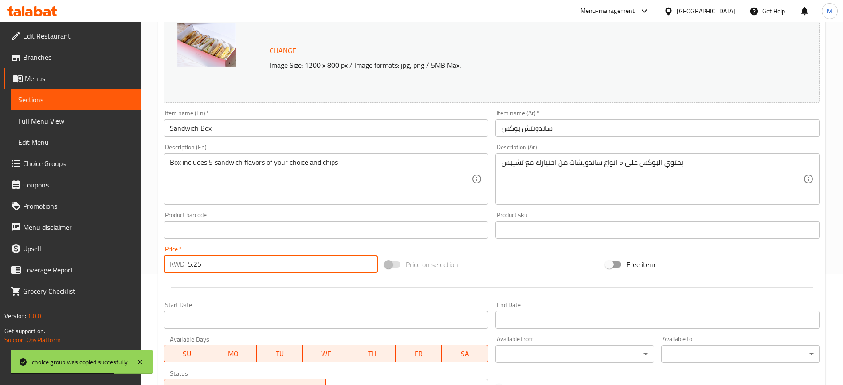
drag, startPoint x: 220, startPoint y: 260, endPoint x: 84, endPoint y: 271, distance: 137.0
click at [84, 269] on div "Edit Restaurant Branches Menus Sections Full Menu View Edit Menu Choice Groups …" at bounding box center [421, 227] width 843 height 632
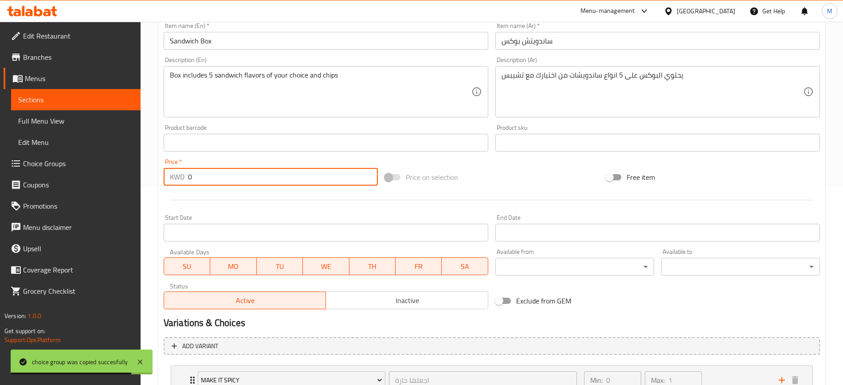
scroll to position [269, 0]
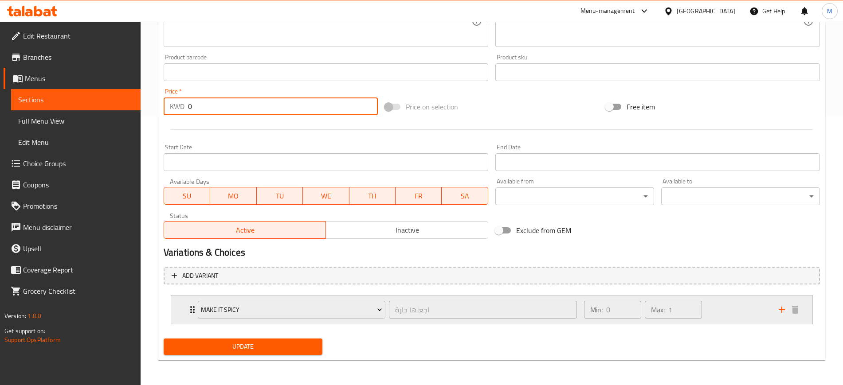
type input "0"
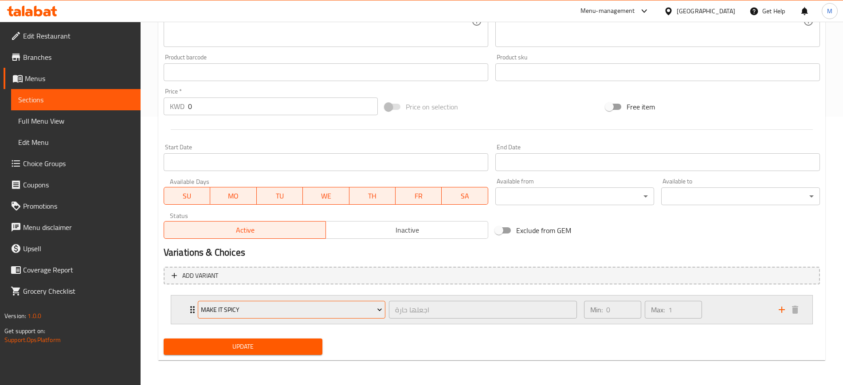
click at [330, 308] on span "Make It Spicy" at bounding box center [291, 310] width 181 height 11
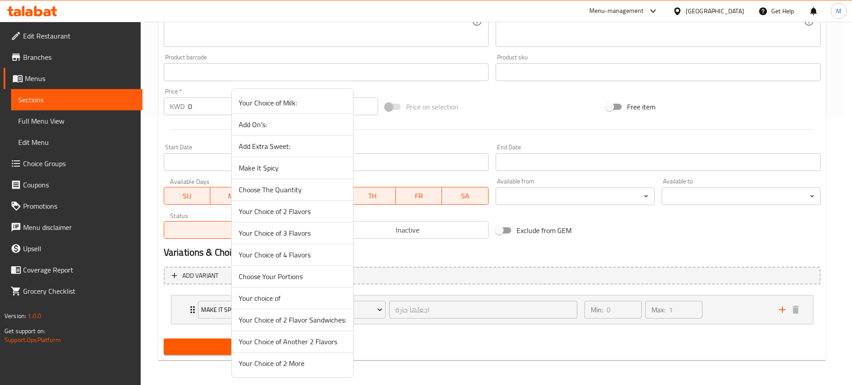
click at [330, 281] on span "Choose Your Portions" at bounding box center [292, 276] width 107 height 11
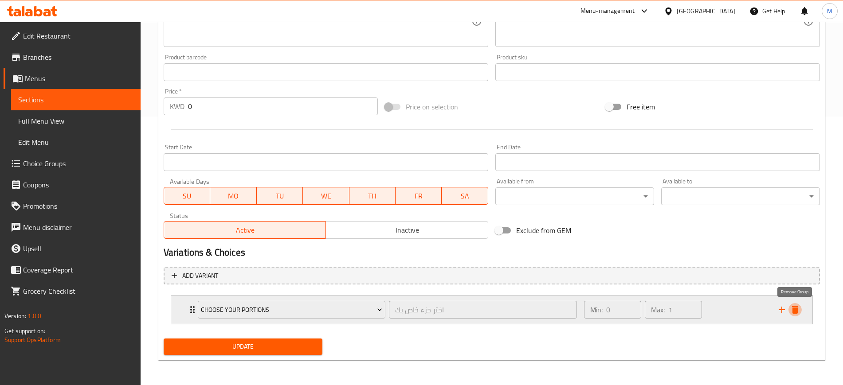
click at [795, 312] on icon "delete" at bounding box center [795, 310] width 6 height 8
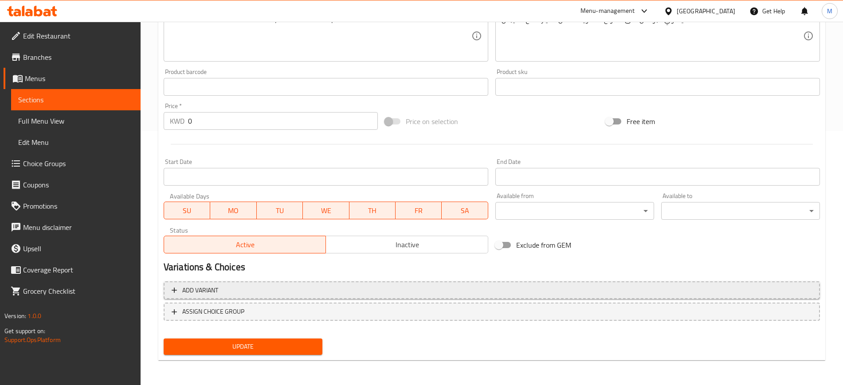
click at [237, 290] on span "Add variant" at bounding box center [492, 290] width 640 height 11
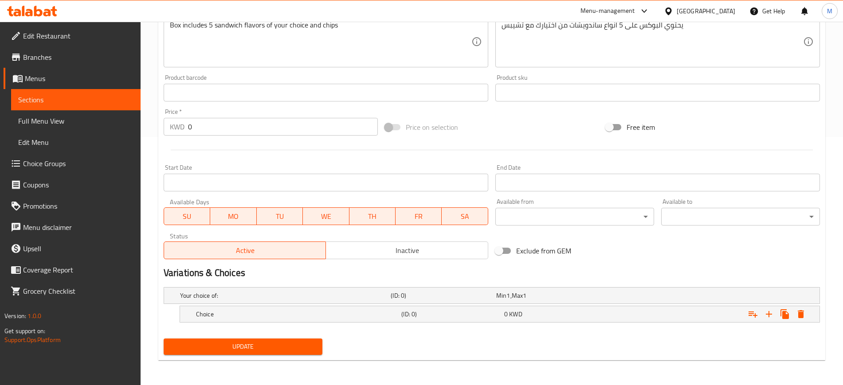
scroll to position [248, 0]
click at [226, 311] on h5 "Choice" at bounding box center [297, 314] width 202 height 9
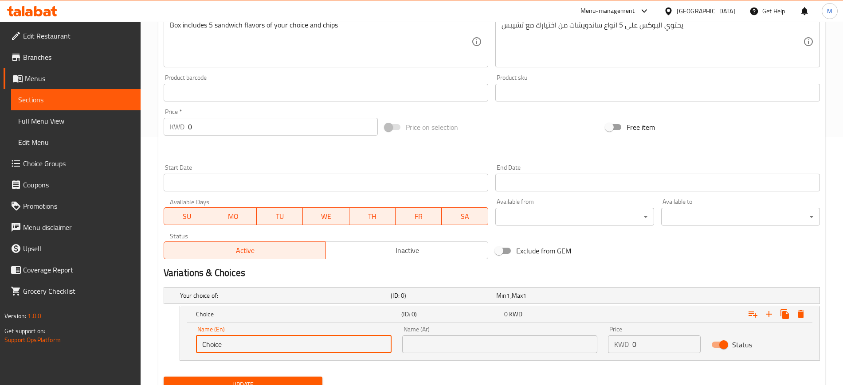
drag, startPoint x: 223, startPoint y: 349, endPoint x: 182, endPoint y: 346, distance: 41.3
click at [182, 346] on div "Name (En) Choice Name (En) Name (Ar) Name (Ar) Price KWD 0 Price Status" at bounding box center [500, 342] width 640 height 38
type input "10 Quarters"
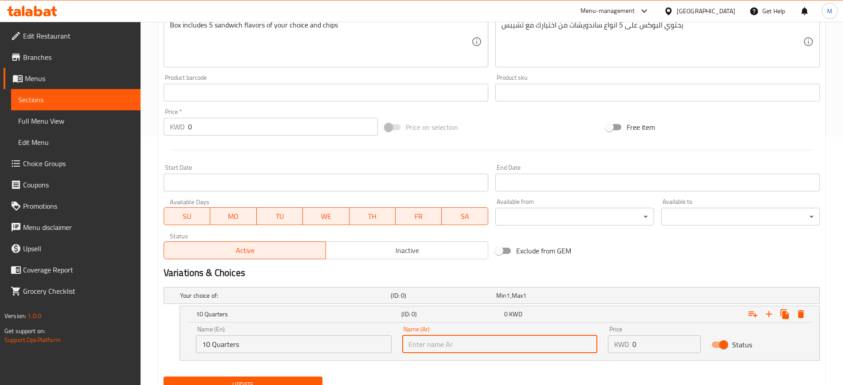
click at [423, 341] on input "text" at bounding box center [500, 345] width 196 height 18
type input "10 ارباع"
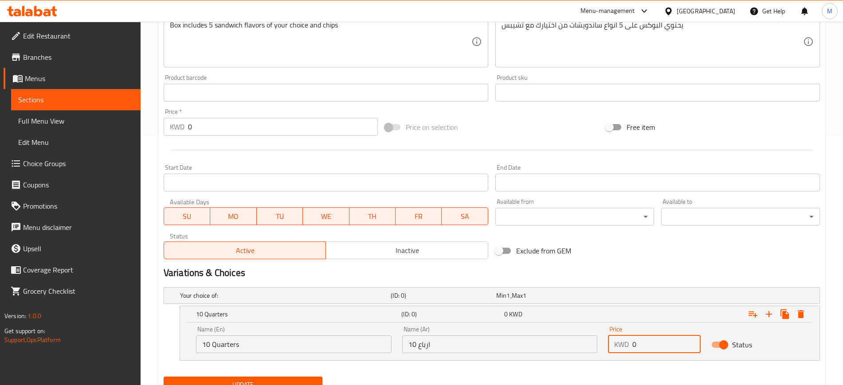
drag, startPoint x: 660, startPoint y: 348, endPoint x: 612, endPoint y: 342, distance: 47.8
click at [612, 342] on div "KWD 0 Price" at bounding box center [654, 345] width 92 height 18
type input "5.25"
click at [684, 312] on div "Expand" at bounding box center [707, 315] width 205 height 20
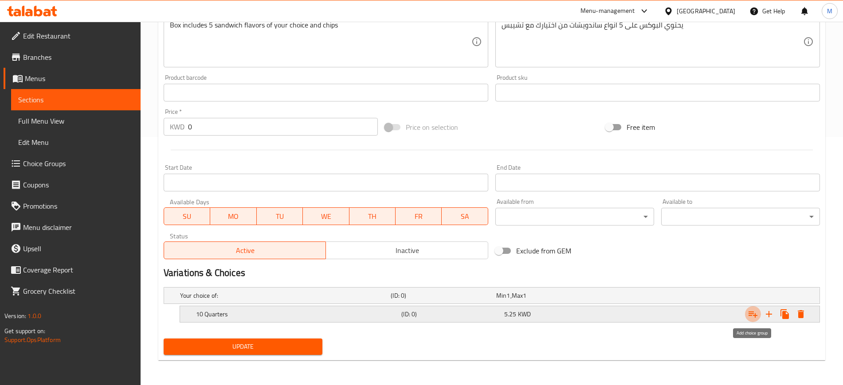
click at [753, 317] on icon "Expand" at bounding box center [753, 314] width 11 height 11
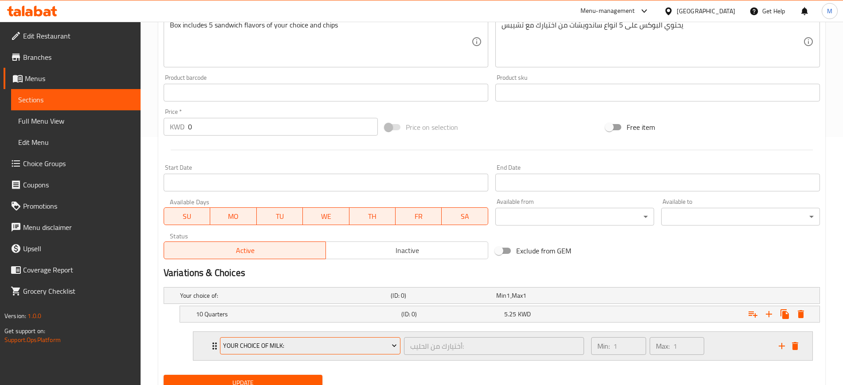
click at [280, 349] on span "Your Choice of Milk:" at bounding box center [310, 346] width 174 height 11
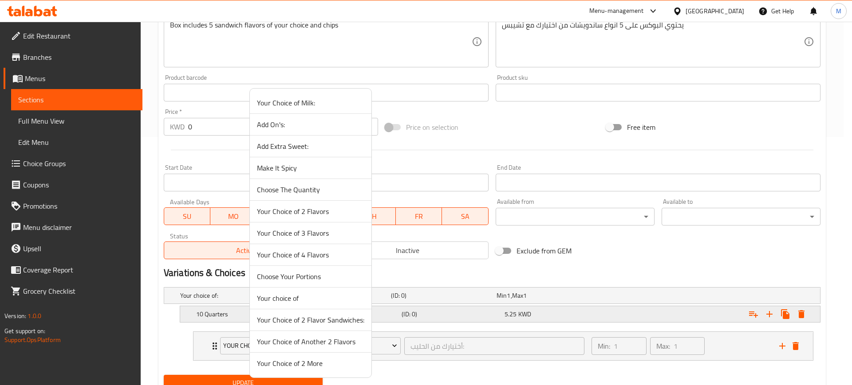
click at [347, 320] on span "Your Choice of 2 Flavor Sandwiches:" at bounding box center [310, 320] width 107 height 11
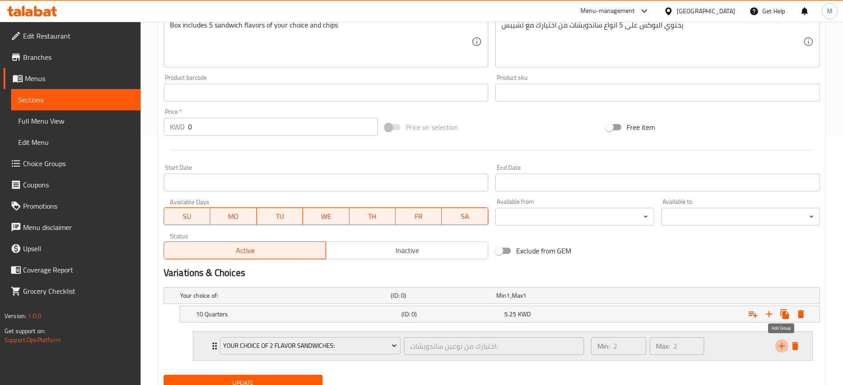
click at [779, 345] on icon "add" at bounding box center [782, 346] width 11 height 11
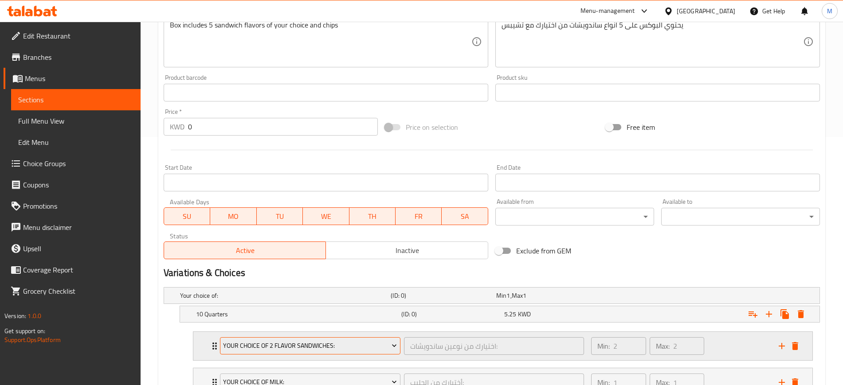
scroll to position [321, 0]
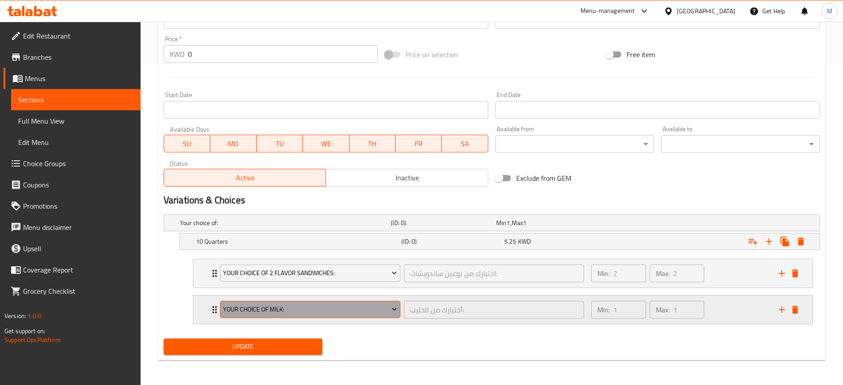
click at [286, 313] on span "Your Choice of Milk:" at bounding box center [310, 309] width 174 height 11
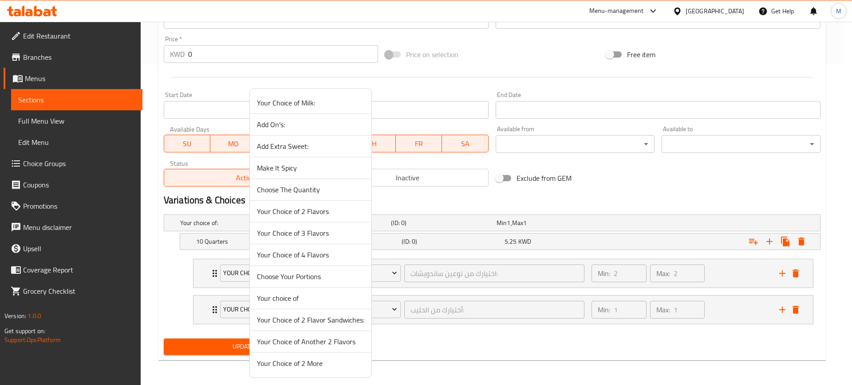
click at [308, 342] on span "Your Choice of Another 2 Flavors" at bounding box center [310, 342] width 107 height 11
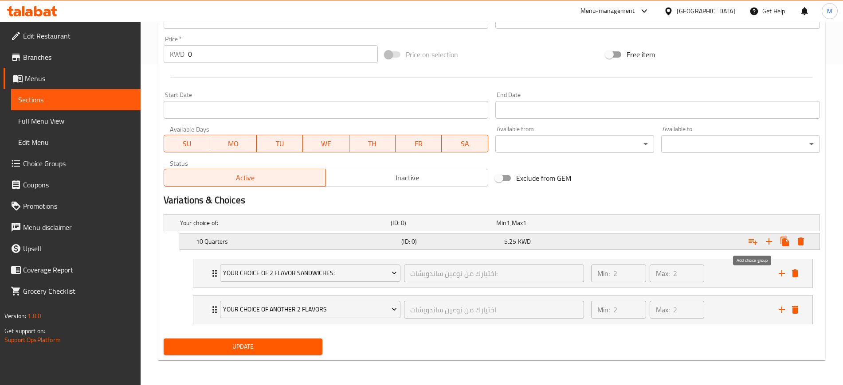
drag, startPoint x: 751, startPoint y: 243, endPoint x: 738, endPoint y: 246, distance: 13.3
click at [751, 242] on icon "Expand" at bounding box center [753, 242] width 9 height 6
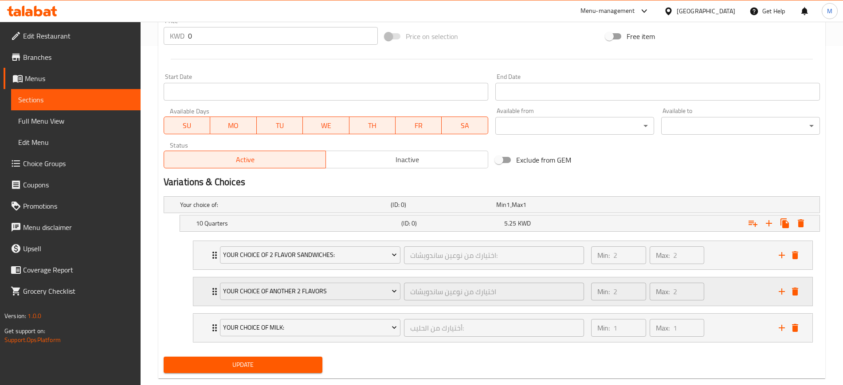
scroll to position [357, 0]
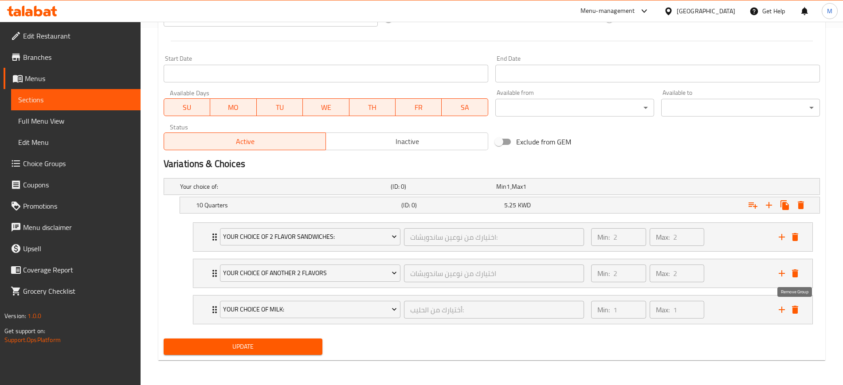
click at [797, 309] on icon "delete" at bounding box center [795, 310] width 6 height 8
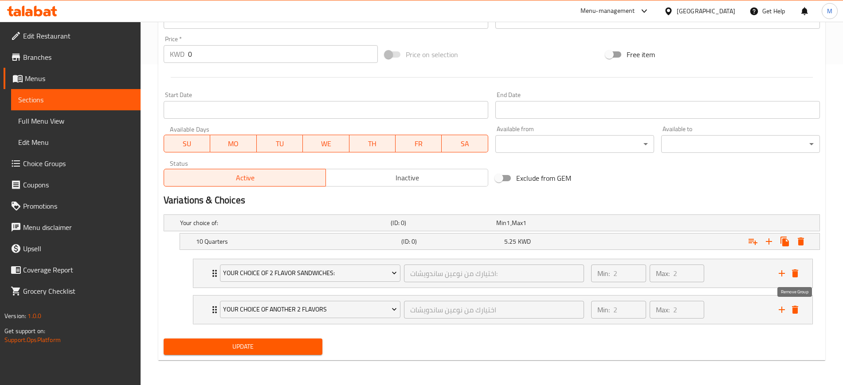
scroll to position [321, 0]
click at [788, 236] on icon "Expand" at bounding box center [785, 241] width 11 height 11
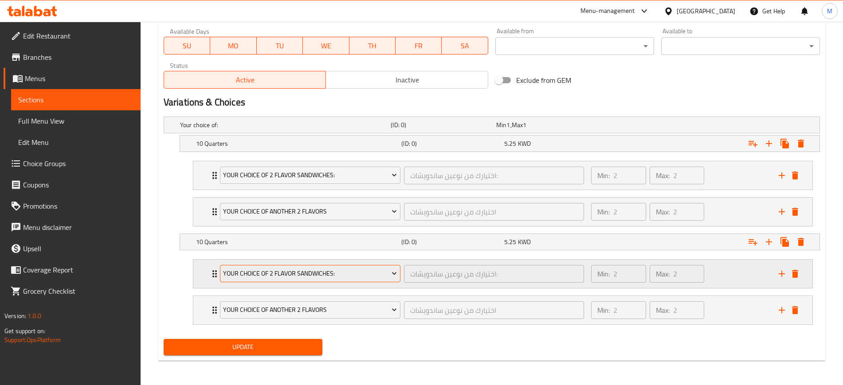
scroll to position [420, 0]
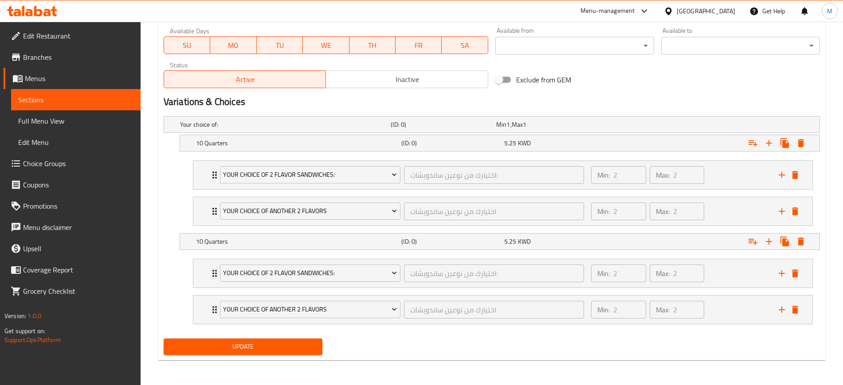
drag, startPoint x: 262, startPoint y: 241, endPoint x: 271, endPoint y: 259, distance: 19.9
click at [262, 242] on h5 "10 Quarters" at bounding box center [297, 241] width 202 height 9
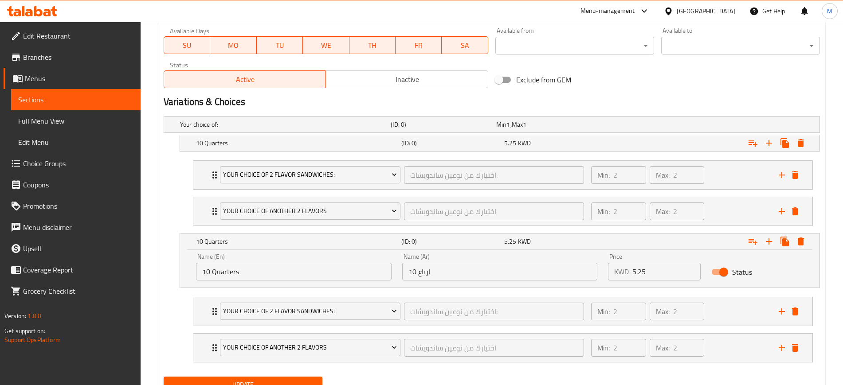
drag, startPoint x: 265, startPoint y: 284, endPoint x: 224, endPoint y: 273, distance: 42.3
click at [208, 280] on div "Name (En) 10 Quarters Name (En)" at bounding box center [294, 267] width 206 height 38
drag, startPoint x: 242, startPoint y: 273, endPoint x: 149, endPoint y: 287, distance: 94.1
click at [149, 285] on div "Home / Restaurants management / Menus / Sections / item / update Sandwiches sec…" at bounding box center [492, 12] width 703 height 821
type input "12 Halves"
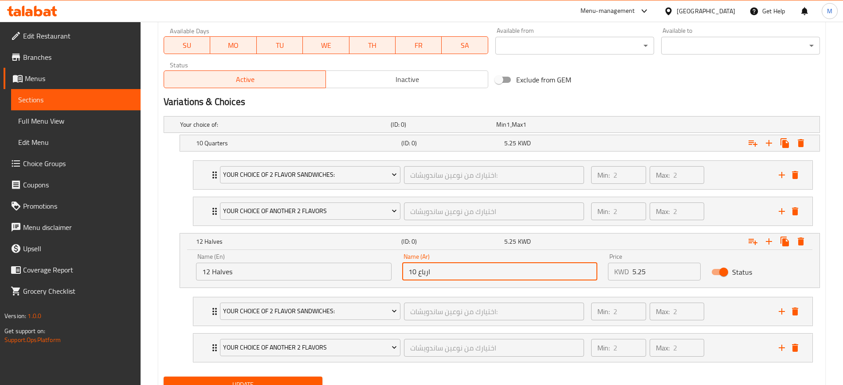
drag, startPoint x: 469, startPoint y: 268, endPoint x: 381, endPoint y: 277, distance: 88.3
click at [381, 276] on div "Name (En) 12 Halves Name (En) Name (Ar) 10 ارباع Name (Ar) Price KWD 5.25 Price…" at bounding box center [500, 267] width 618 height 38
drag, startPoint x: 450, startPoint y: 267, endPoint x: 418, endPoint y: 272, distance: 32.3
click at [417, 272] on input "12 Halves" at bounding box center [500, 272] width 196 height 18
type input "12 انصاف"
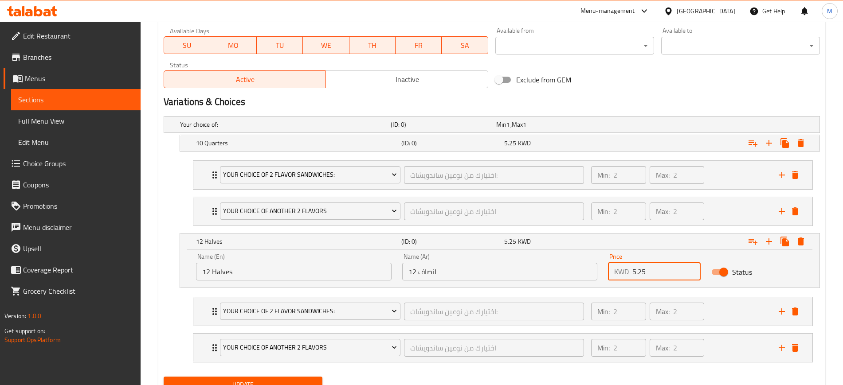
drag, startPoint x: 636, startPoint y: 269, endPoint x: 627, endPoint y: 267, distance: 8.6
click at [627, 267] on div "KWD 5.25 Price" at bounding box center [654, 272] width 92 height 18
drag, startPoint x: 778, startPoint y: 347, endPoint x: 671, endPoint y: 351, distance: 106.5
click at [778, 347] on icon "add" at bounding box center [782, 348] width 11 height 11
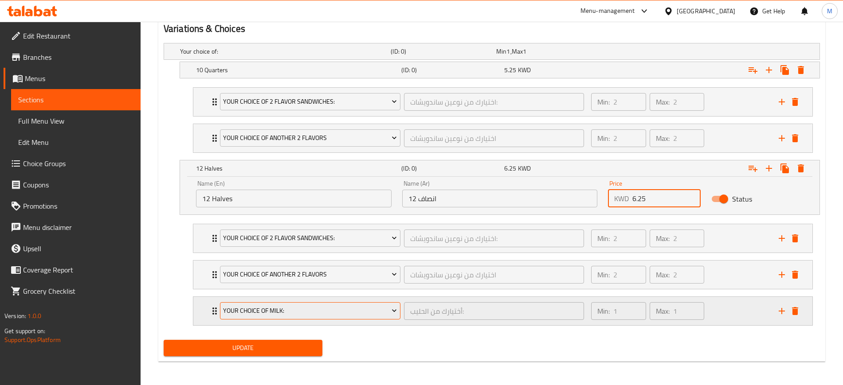
scroll to position [494, 0]
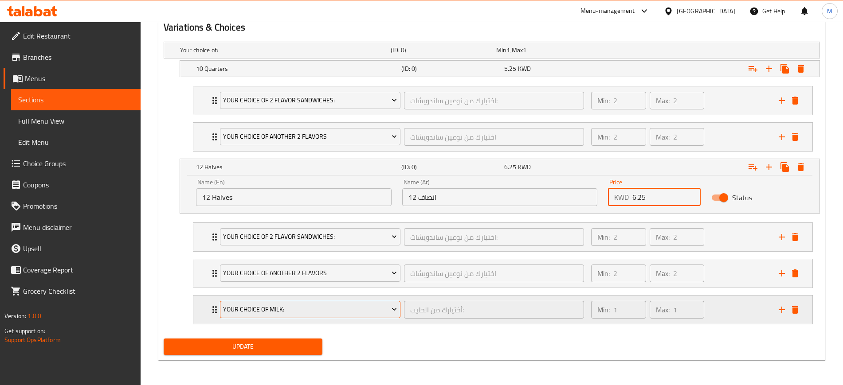
type input "6.25"
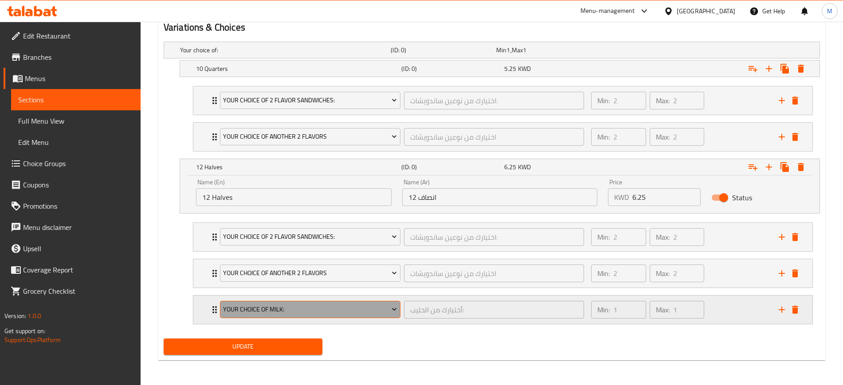
click at [277, 306] on span "Your Choice of Milk:" at bounding box center [310, 309] width 174 height 11
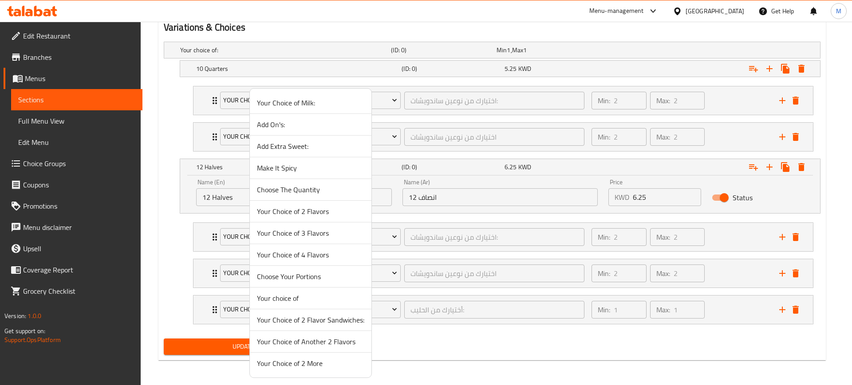
click at [311, 363] on span "Your Choice of 2 More" at bounding box center [310, 363] width 107 height 11
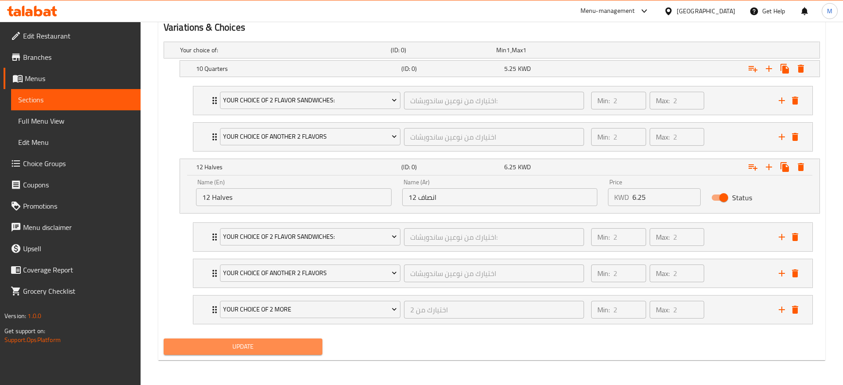
click at [267, 343] on span "Update" at bounding box center [243, 347] width 145 height 11
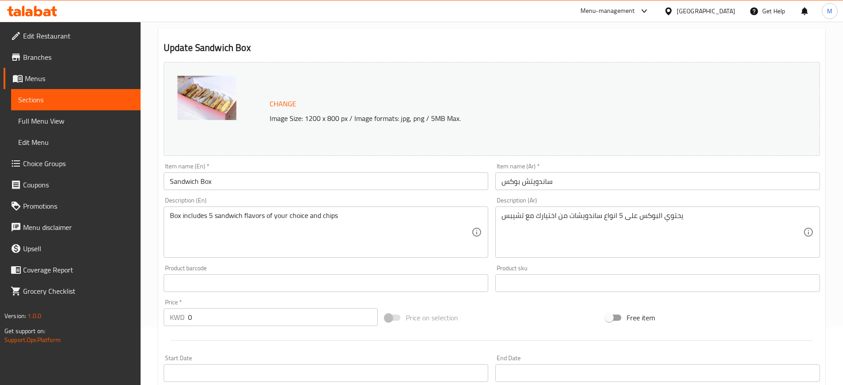
scroll to position [0, 0]
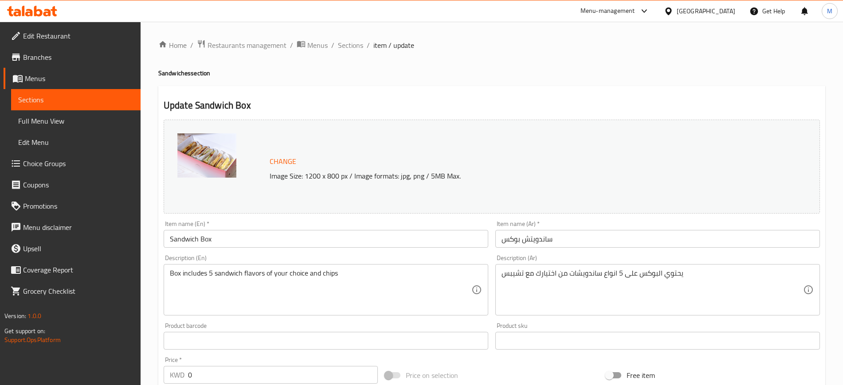
click at [306, 223] on div "Item name (En)   * Sandwich Box Item name (En) *" at bounding box center [326, 234] width 325 height 27
click at [54, 161] on span "Choice Groups" at bounding box center [78, 163] width 110 height 11
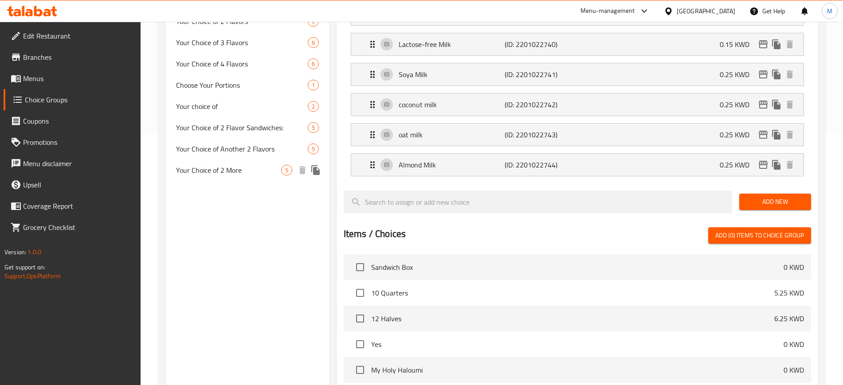
scroll to position [144, 0]
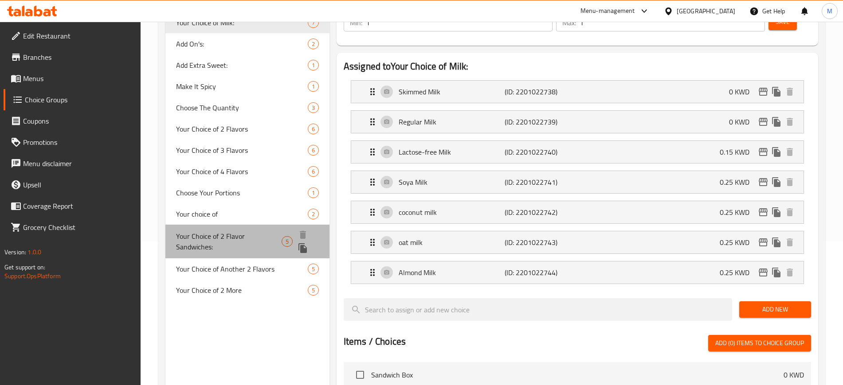
click at [246, 235] on span "Your Choice of 2 Flavor Sandwiches:" at bounding box center [229, 241] width 106 height 21
type input "Your Choice of 2 Flavor Sandwiches:"
type input "اختيارك من نوعين ساندويشات:"
type input "2"
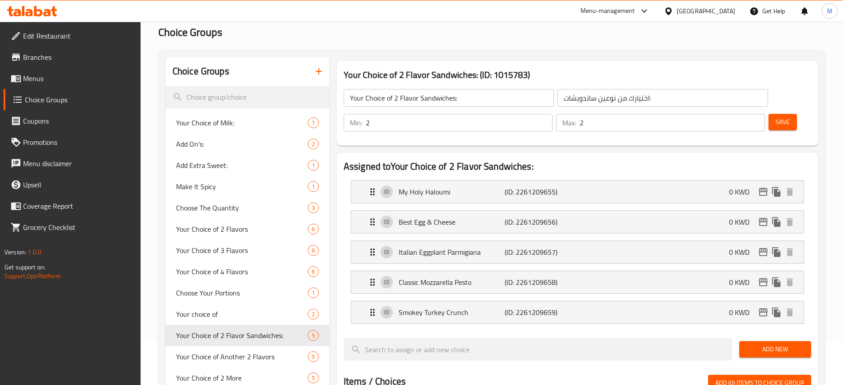
scroll to position [33, 0]
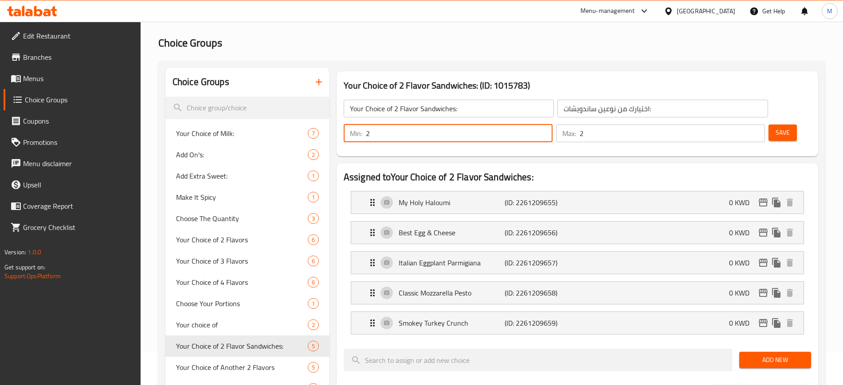
drag, startPoint x: 684, startPoint y: 109, endPoint x: 675, endPoint y: 109, distance: 8.9
click at [553, 125] on div "Min: 2 ​" at bounding box center [448, 134] width 209 height 18
type input "1"
click at [778, 125] on button "Save" at bounding box center [783, 133] width 28 height 16
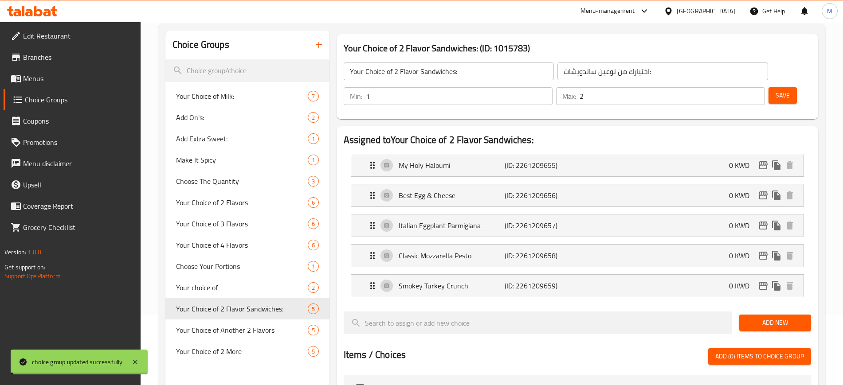
scroll to position [144, 0]
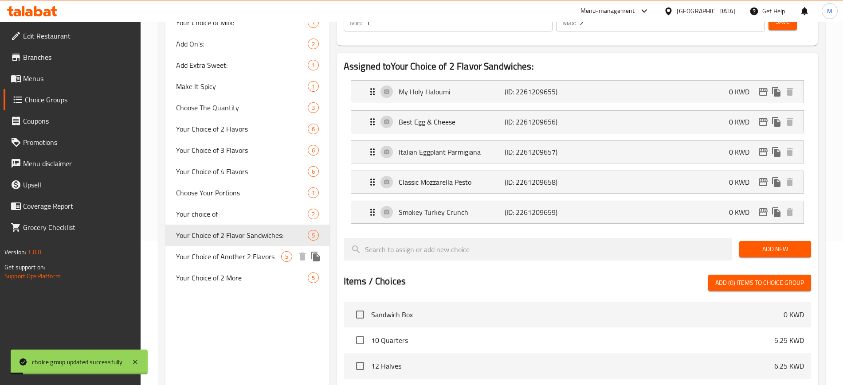
click at [247, 256] on span "Your Choice of Another 2 Flavors" at bounding box center [228, 256] width 105 height 11
type input "Your Choice of Another 2 Flavors"
type input "اختيارك من نوعين ساندويشات"
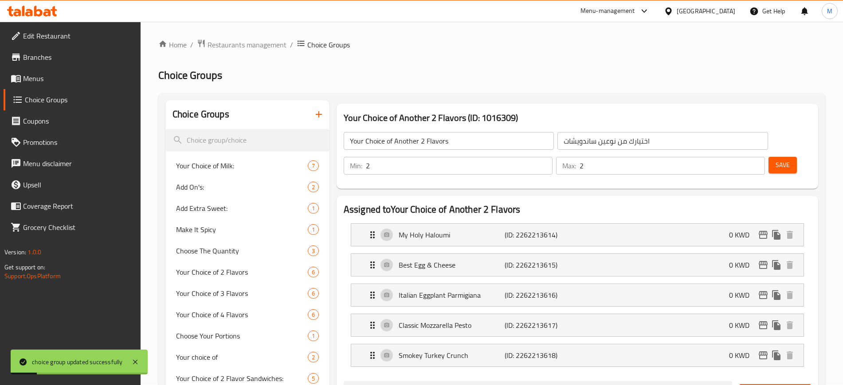
scroll to position [0, 0]
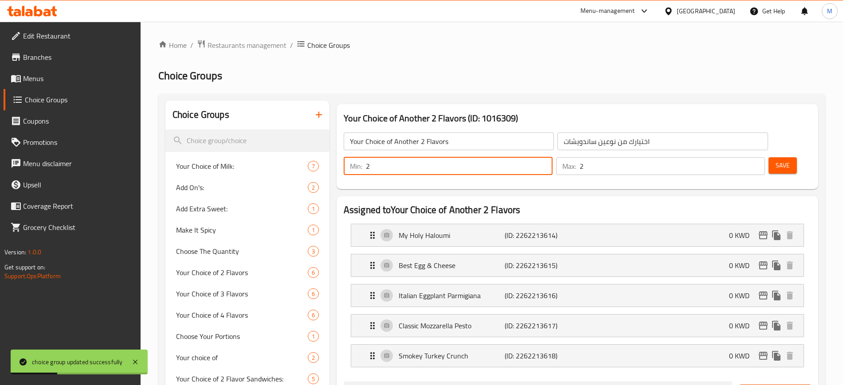
drag, startPoint x: 683, startPoint y: 142, endPoint x: 675, endPoint y: 142, distance: 8.4
click at [553, 157] on div "Min: 2 ​" at bounding box center [448, 166] width 209 height 18
type input "1"
click at [776, 160] on span "Save" at bounding box center [783, 165] width 14 height 11
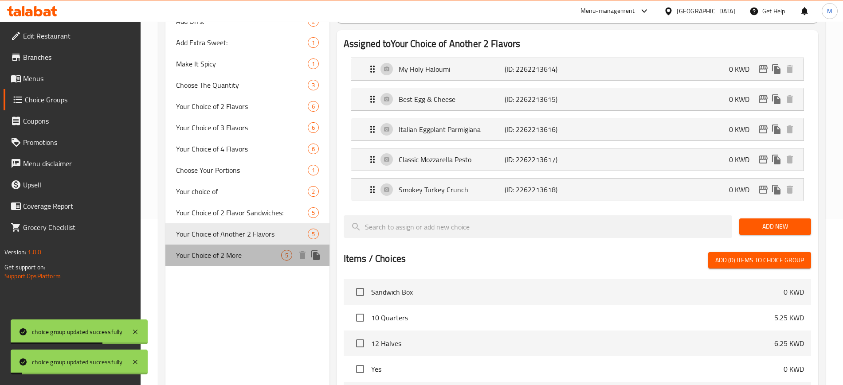
click at [253, 249] on div "Your Choice of 2 More 5" at bounding box center [247, 255] width 164 height 21
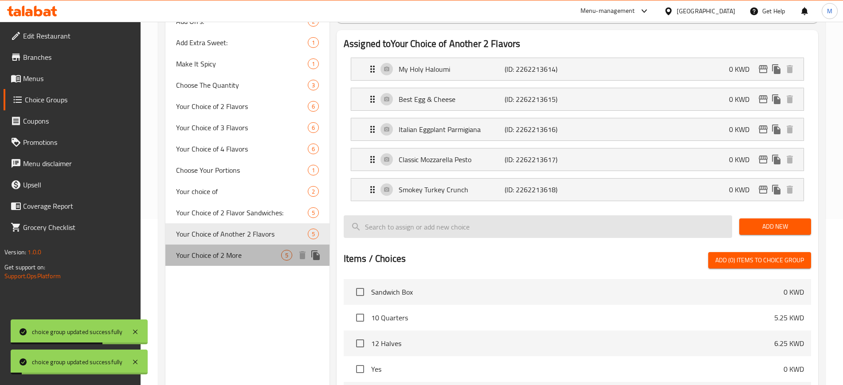
type input "Your Choice of 2 More"
type input "اختيارك من 2"
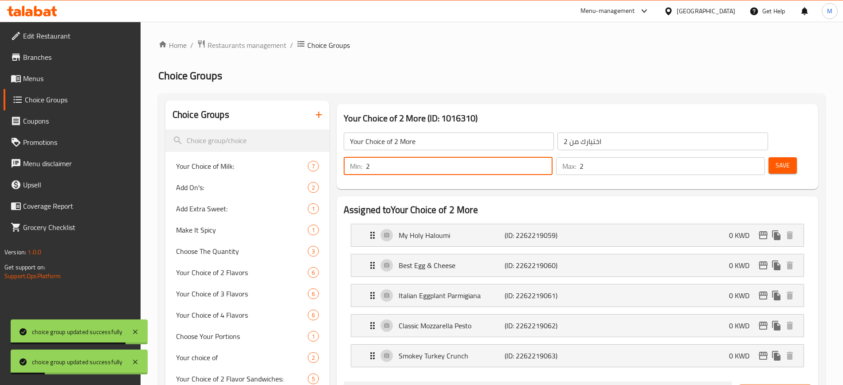
drag, startPoint x: 683, startPoint y: 145, endPoint x: 686, endPoint y: 139, distance: 6.0
click at [553, 157] on div "Min: 2 ​" at bounding box center [448, 166] width 209 height 18
type input "1"
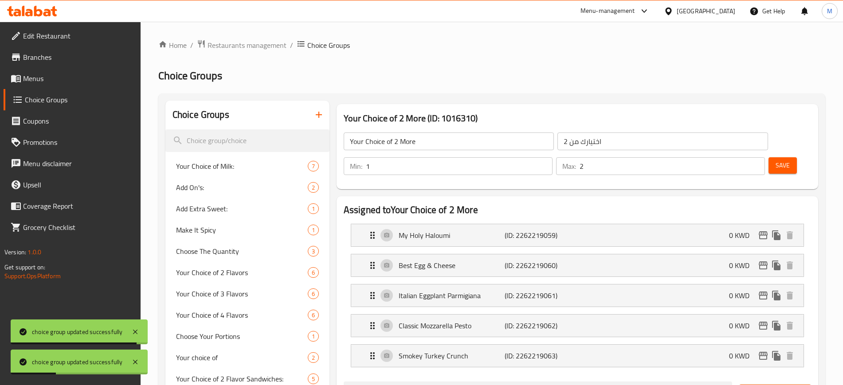
click at [782, 156] on div "Save" at bounding box center [786, 166] width 39 height 21
click at [776, 160] on span "Save" at bounding box center [783, 165] width 14 height 11
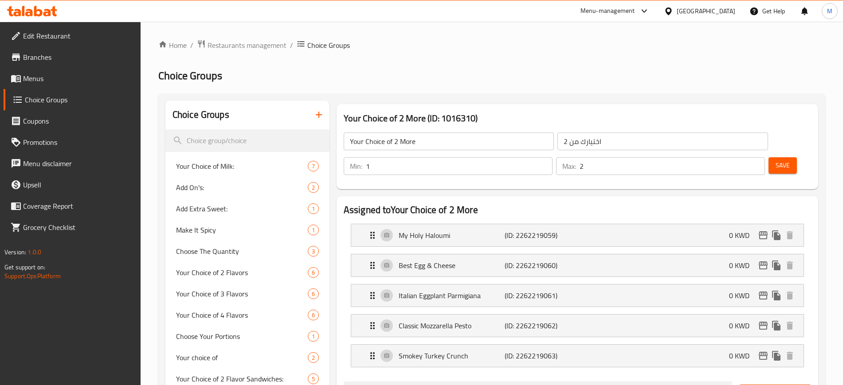
drag, startPoint x: 520, startPoint y: 83, endPoint x: 318, endPoint y: 67, distance: 202.8
click at [40, 0] on div "Menu-management [GEOGRAPHIC_DATA] Get Help M" at bounding box center [421, 10] width 843 height 21
click at [35, 10] on icon at bounding box center [38, 11] width 8 height 11
